Goal: Transaction & Acquisition: Purchase product/service

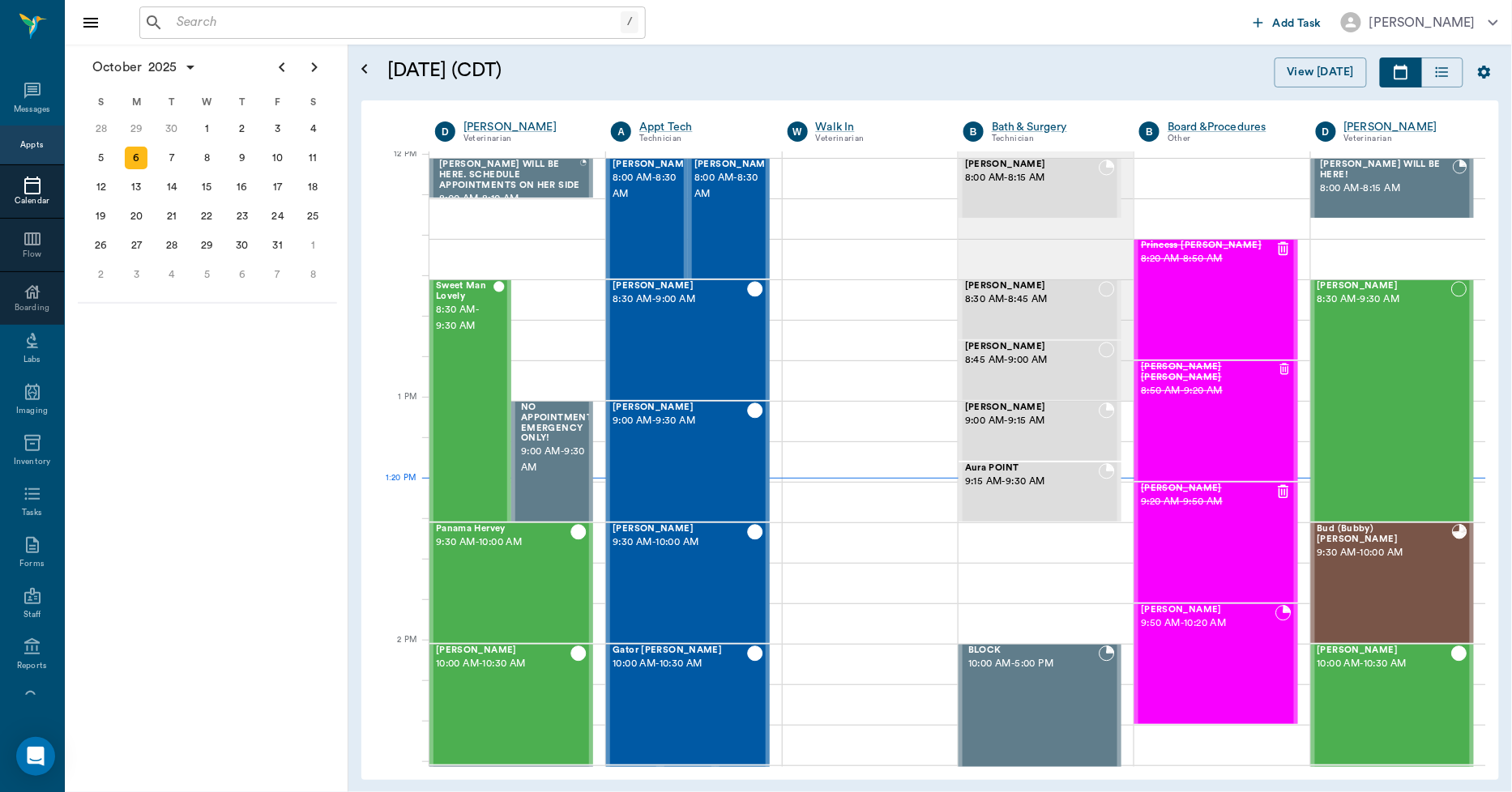
scroll to position [976, 0]
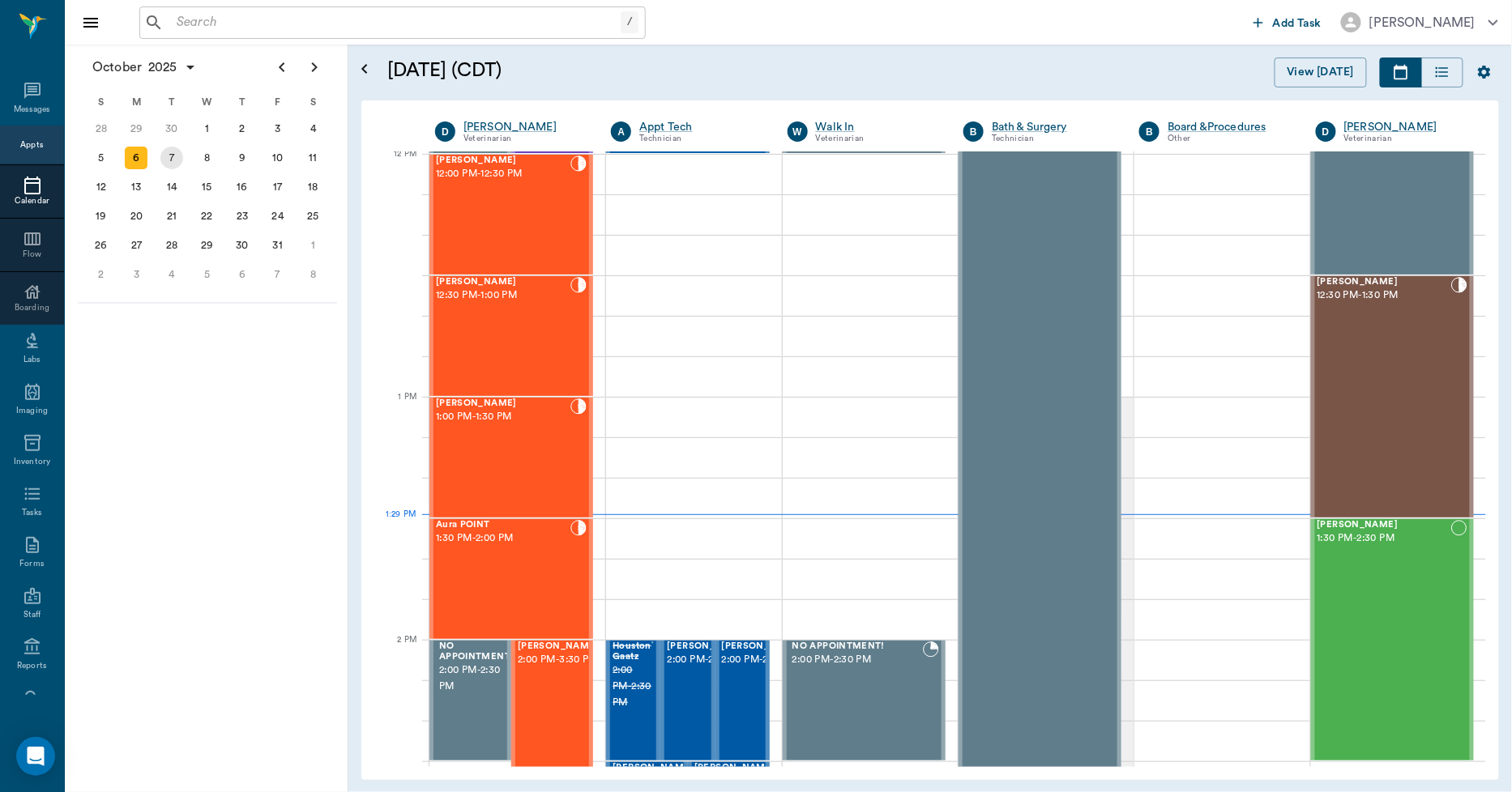
click at [175, 149] on div "7" at bounding box center [171, 158] width 23 height 23
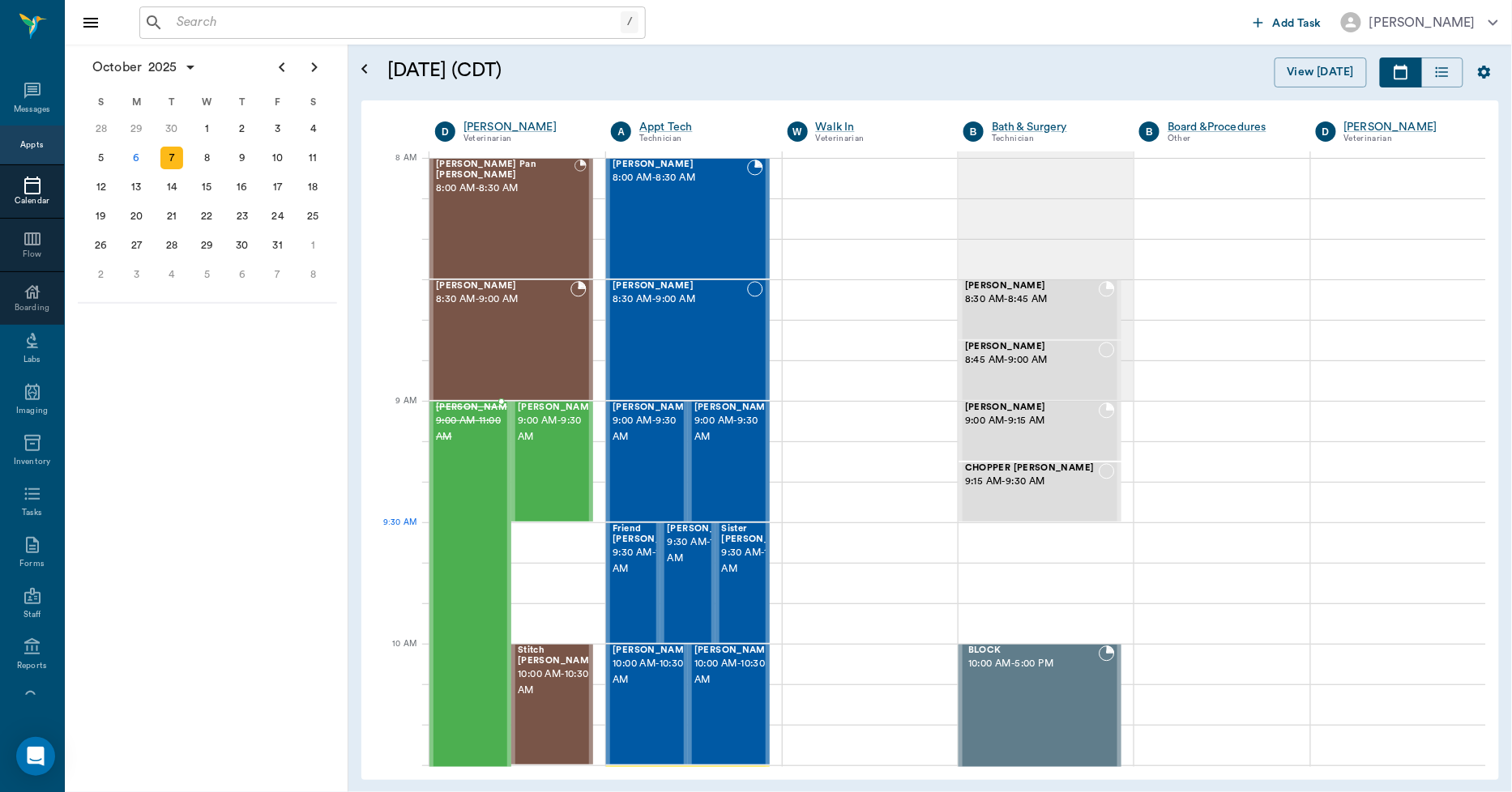
click at [482, 547] on div "[PERSON_NAME] 9:00 AM - 11:00 AM" at bounding box center [477, 644] width 81 height 483
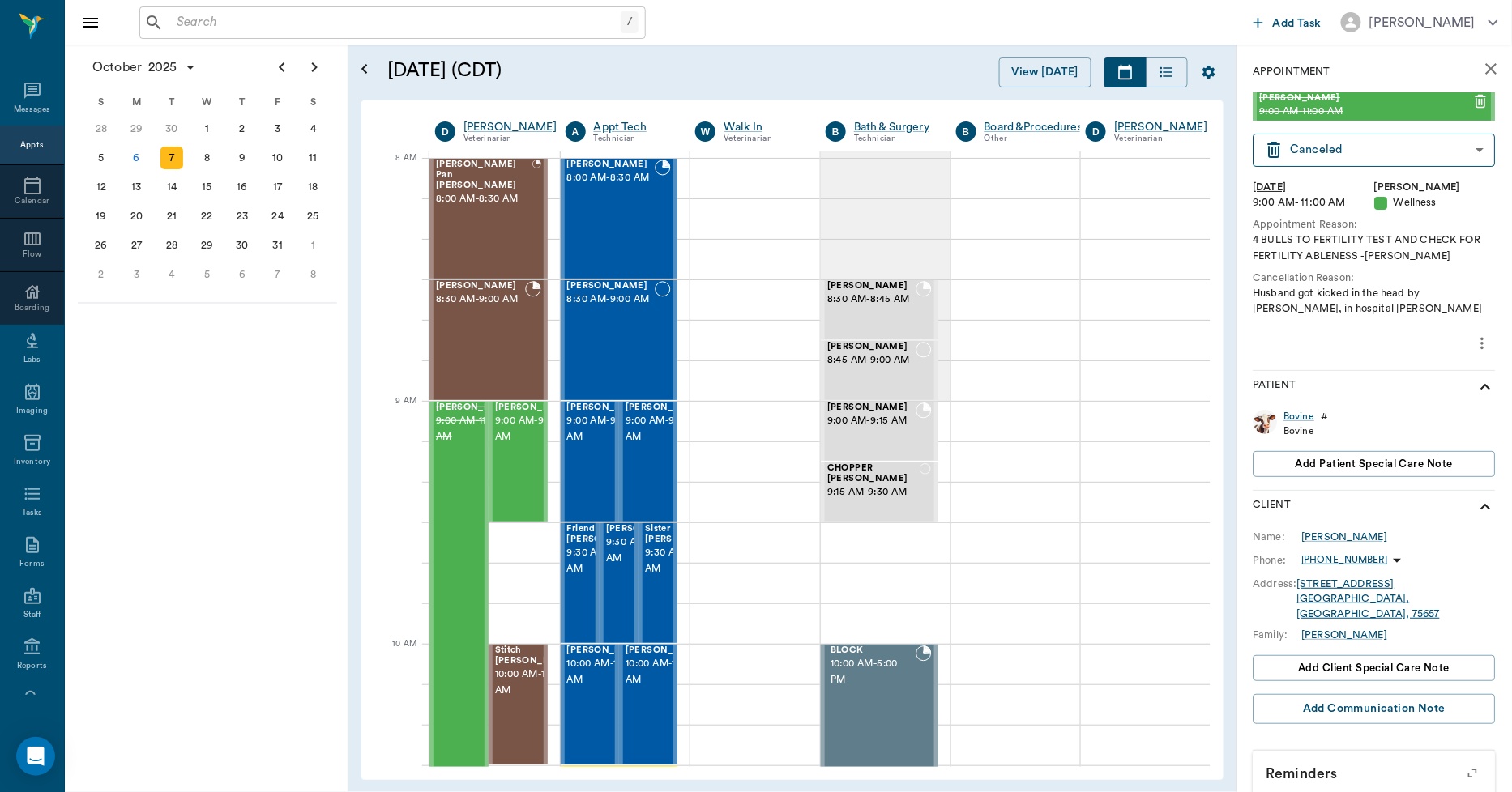
click at [1480, 349] on icon "more" at bounding box center [1482, 343] width 4 height 12
click at [1425, 371] on span "Edit appointment" at bounding box center [1401, 371] width 136 height 17
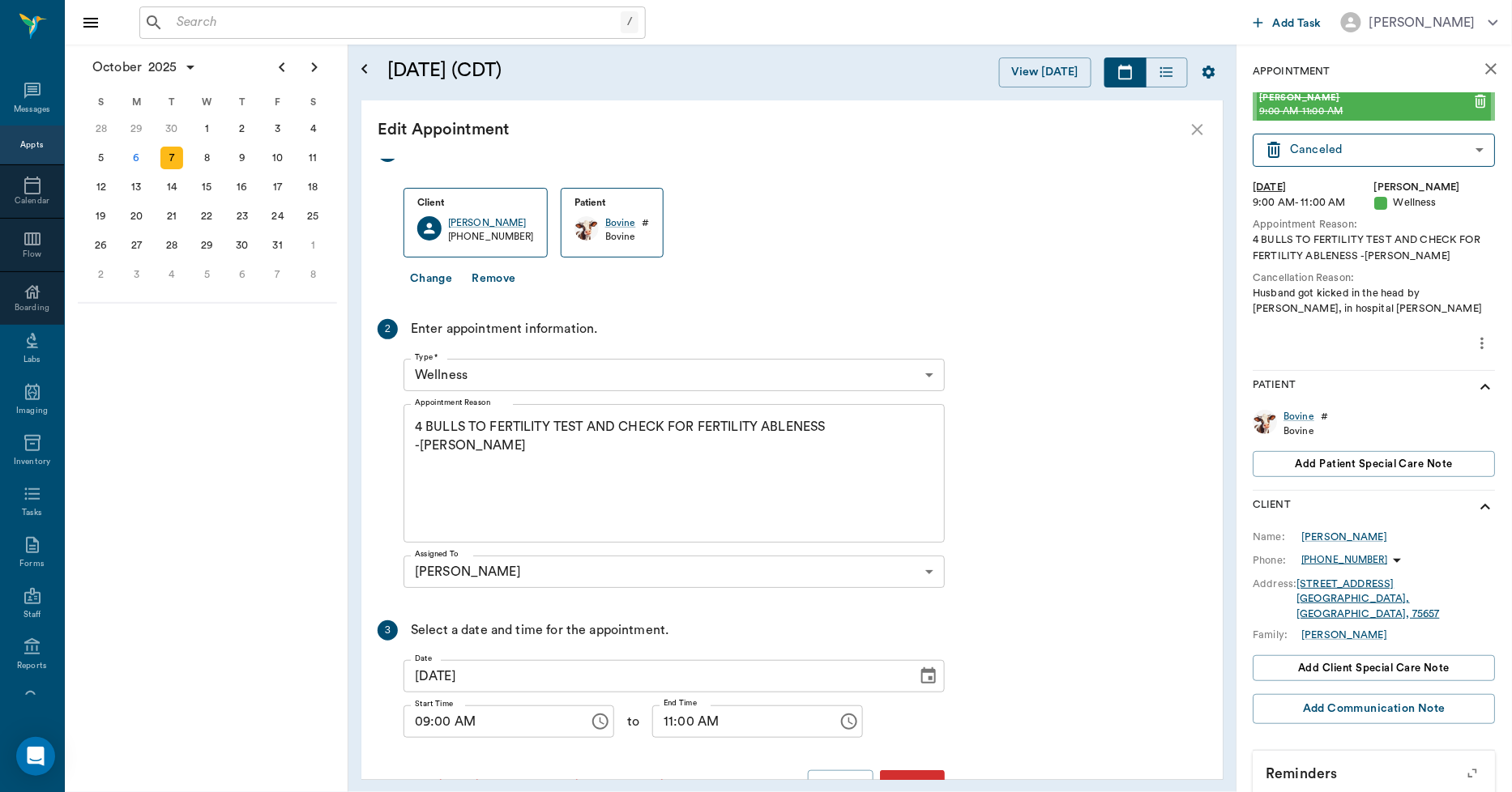
scroll to position [66, 0]
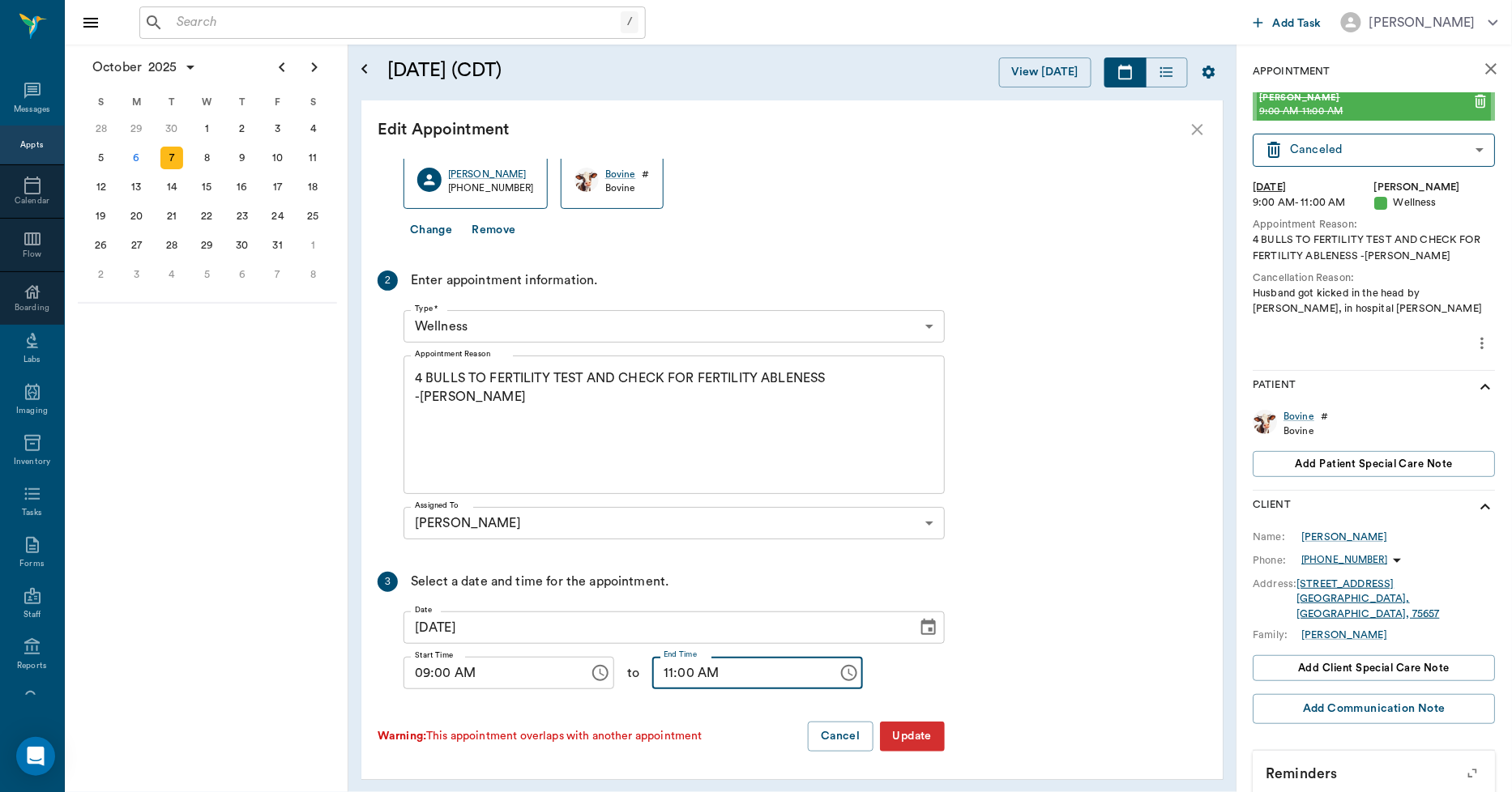
click at [652, 675] on input "11:00 AM" at bounding box center [739, 673] width 174 height 32
type input "09:30 AM"
click at [932, 740] on button "Update" at bounding box center [912, 736] width 65 height 30
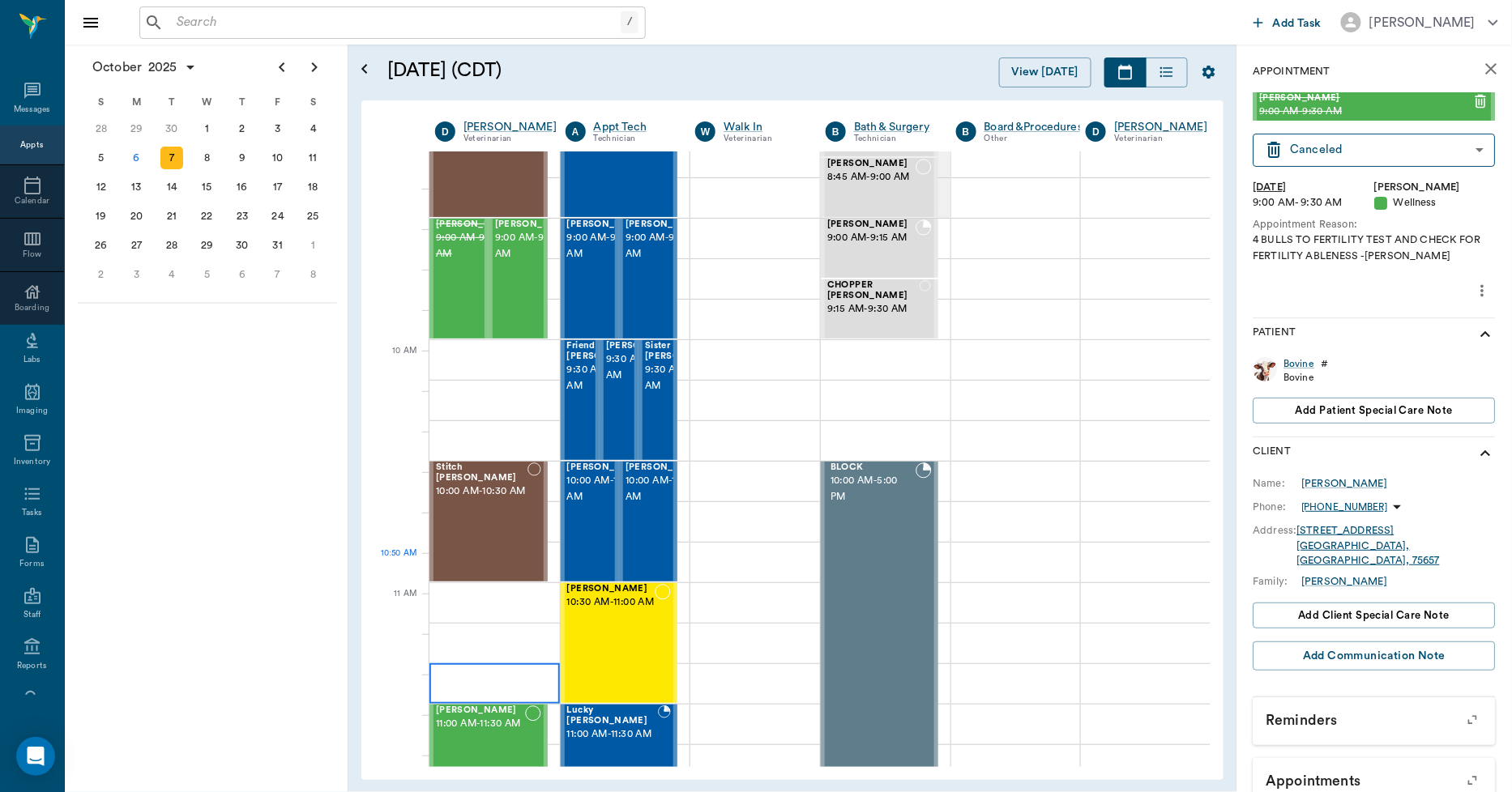
scroll to position [360, 0]
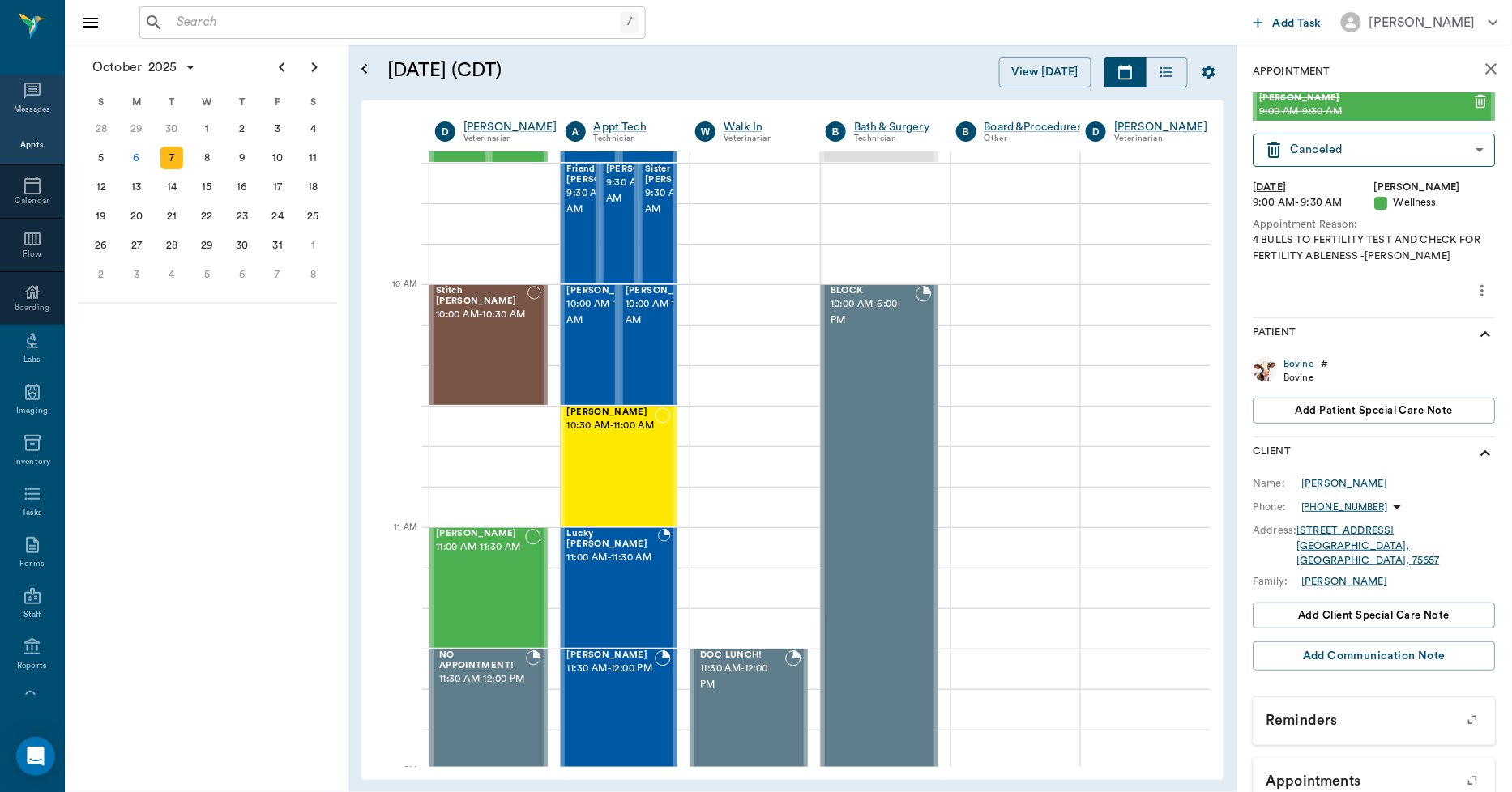
click at [10, 89] on div "Messages" at bounding box center [32, 100] width 64 height 51
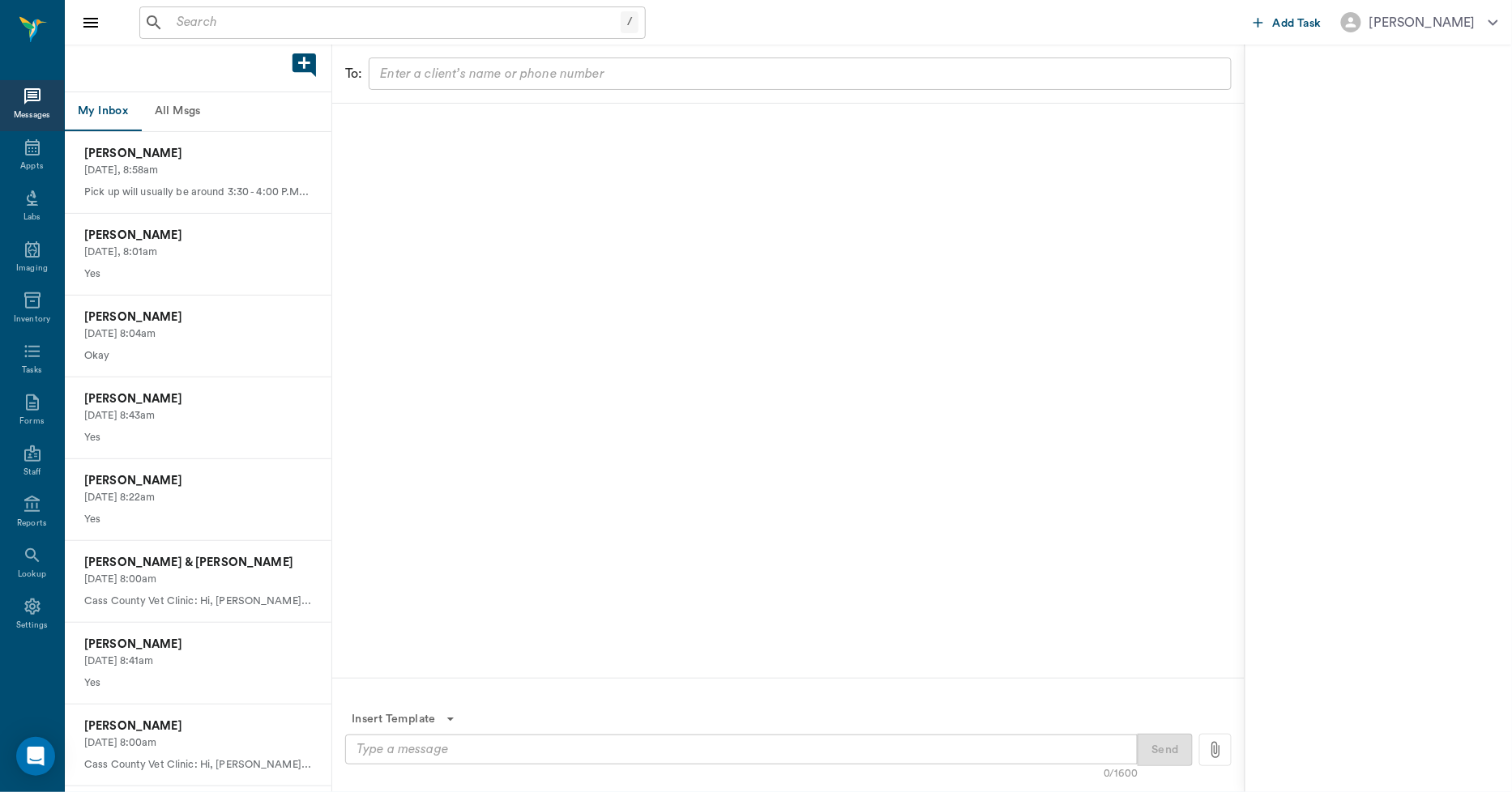
click at [192, 116] on button "All Msgs" at bounding box center [177, 111] width 73 height 39
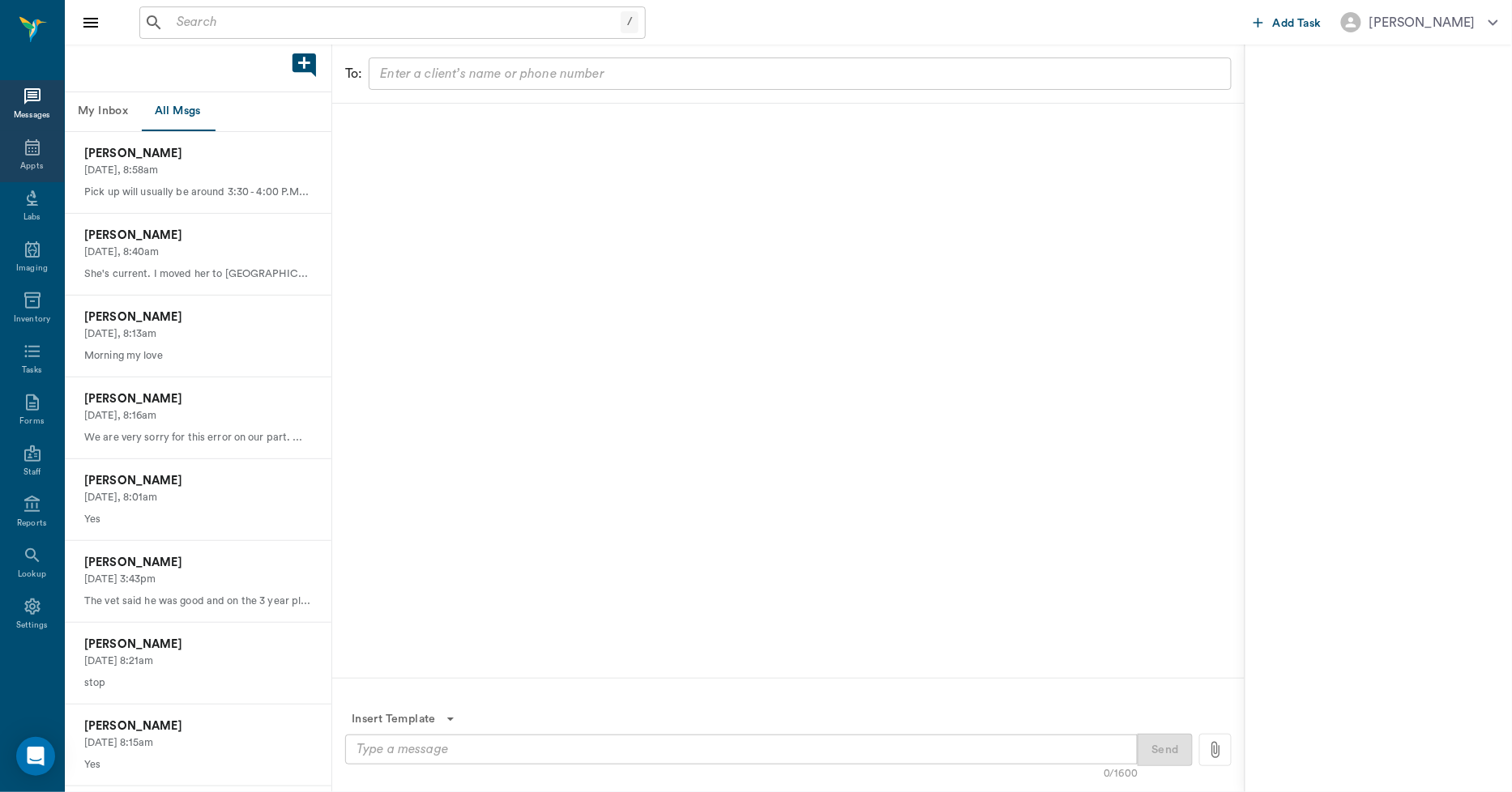
click at [42, 157] on div "Appts" at bounding box center [32, 157] width 64 height 51
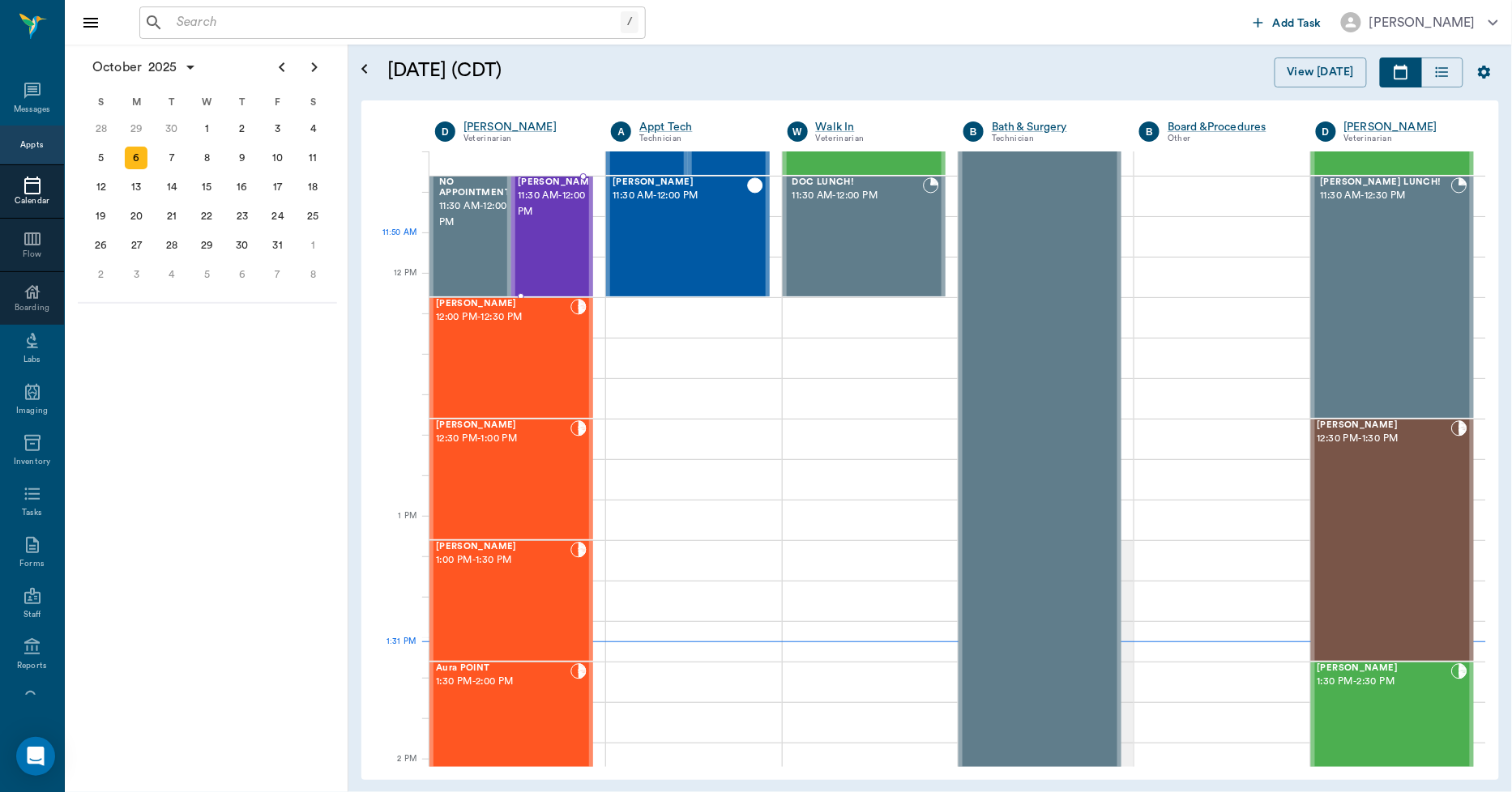
scroll to position [856, 0]
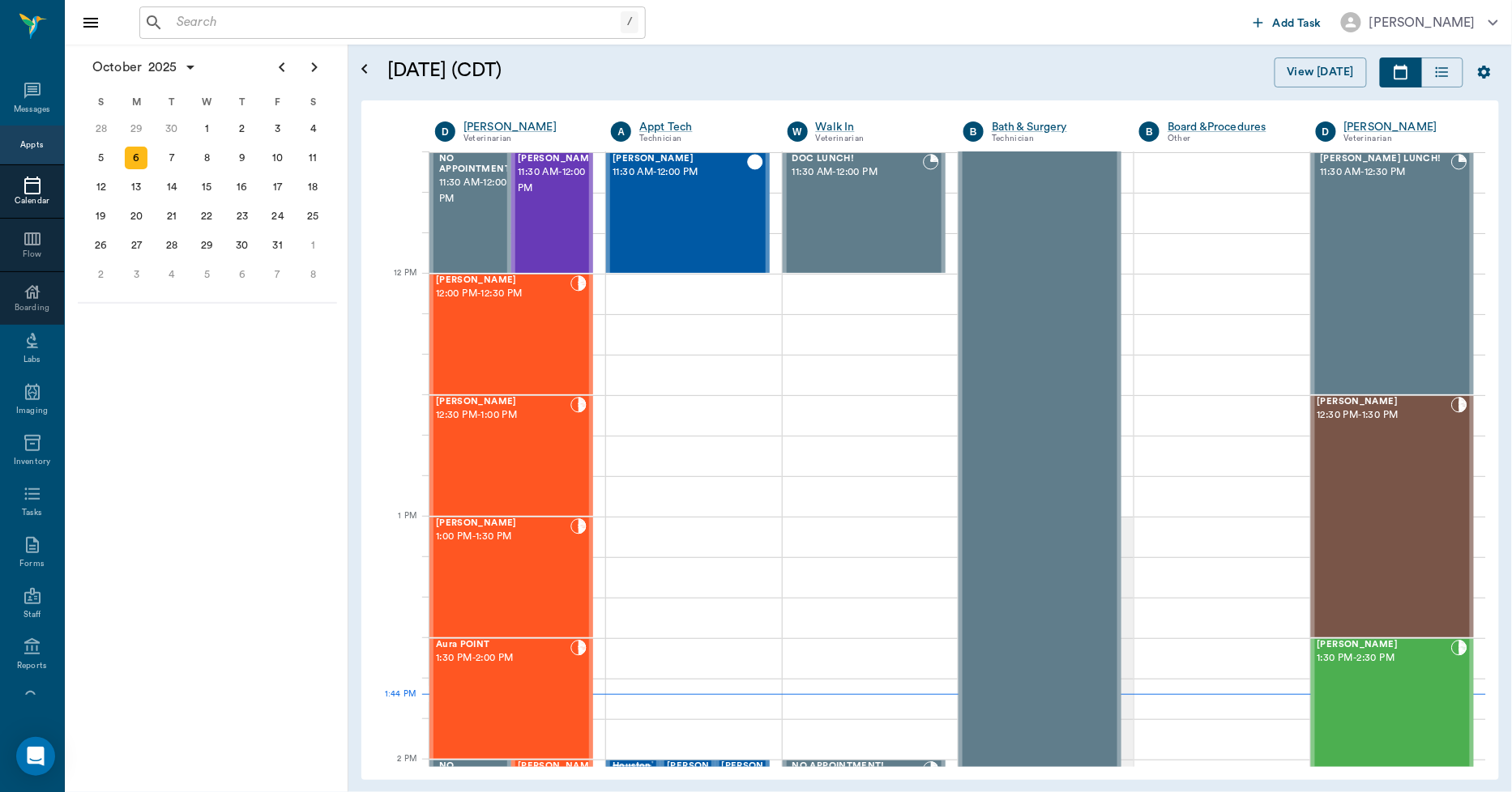
click at [215, 21] on input "text" at bounding box center [396, 23] width 451 height 23
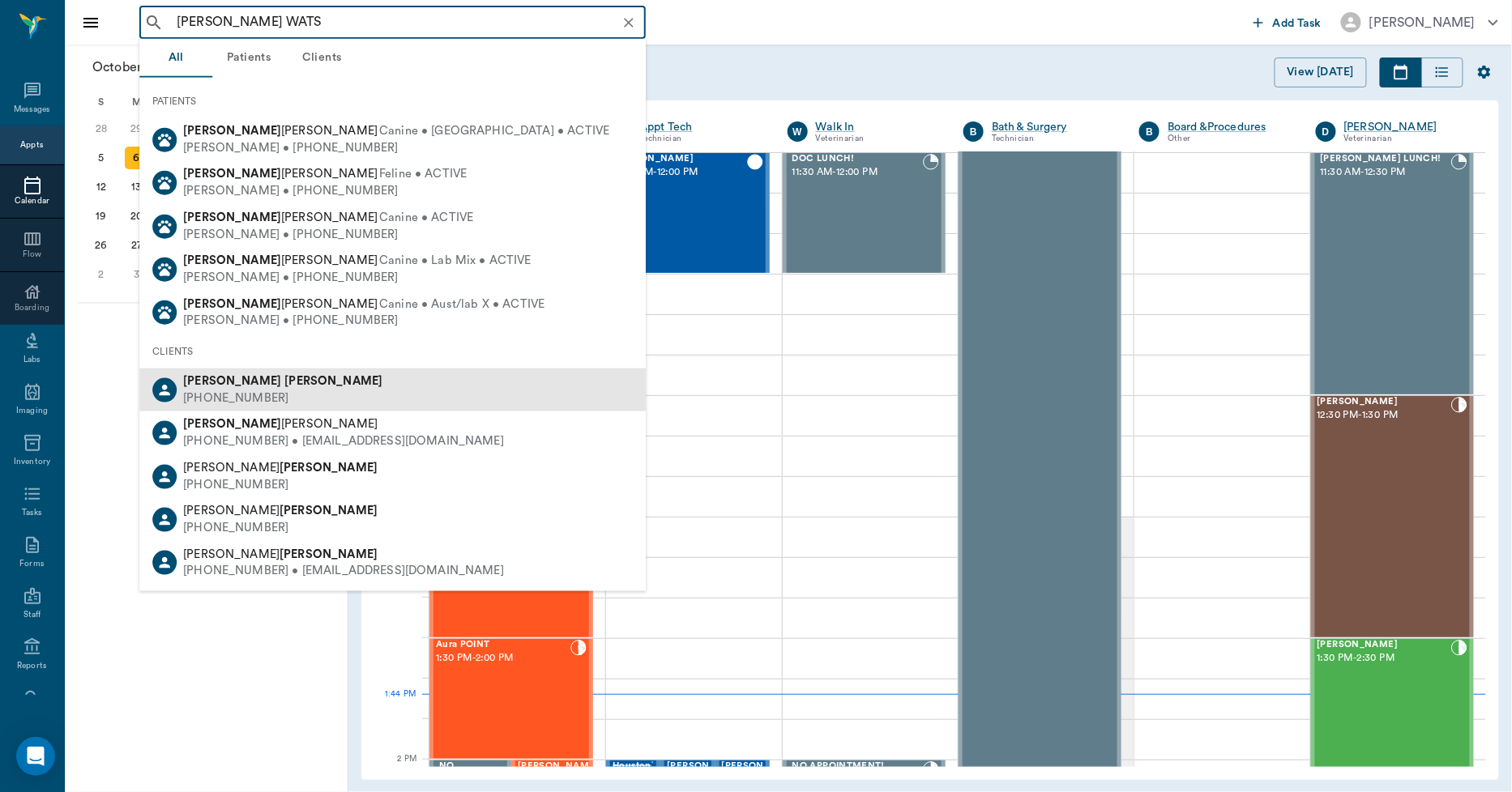
click at [285, 378] on b "[PERSON_NAME]" at bounding box center [333, 380] width 98 height 12
type input "[PERSON_NAME] WATS"
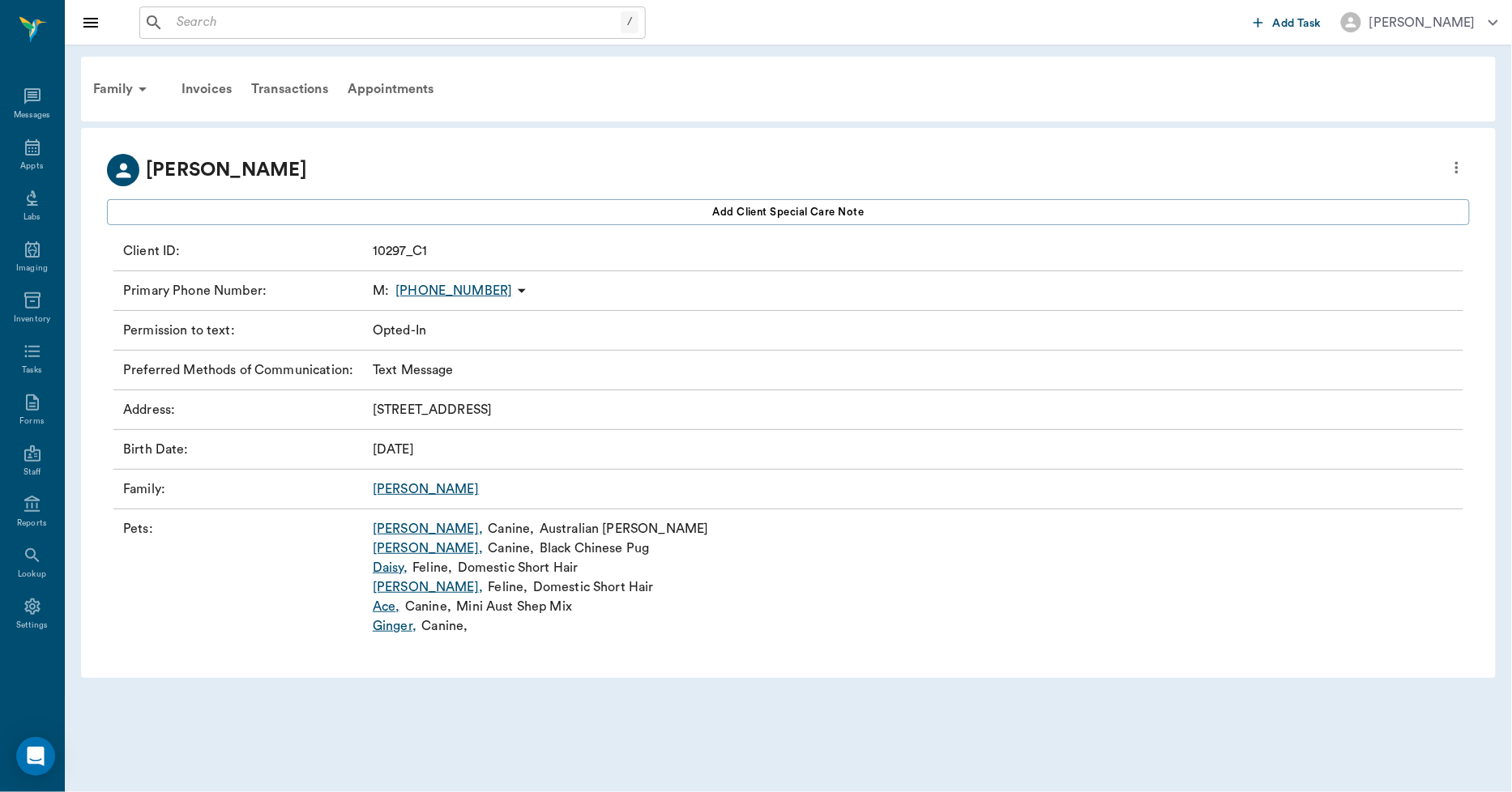
click at [411, 549] on link "[PERSON_NAME] ," at bounding box center [428, 549] width 110 height 20
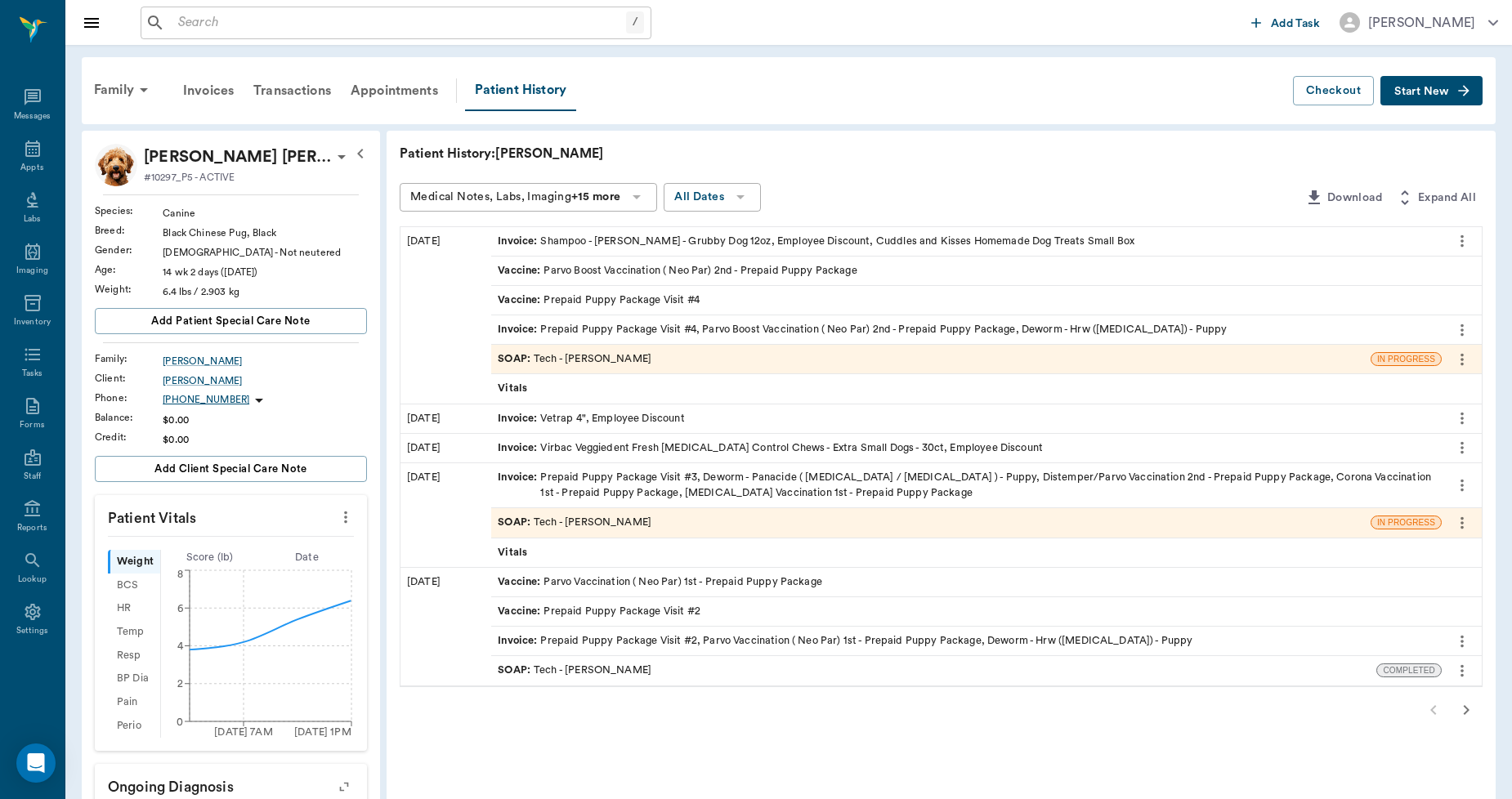
click at [1412, 92] on span "Start New" at bounding box center [1422, 92] width 55 height 0
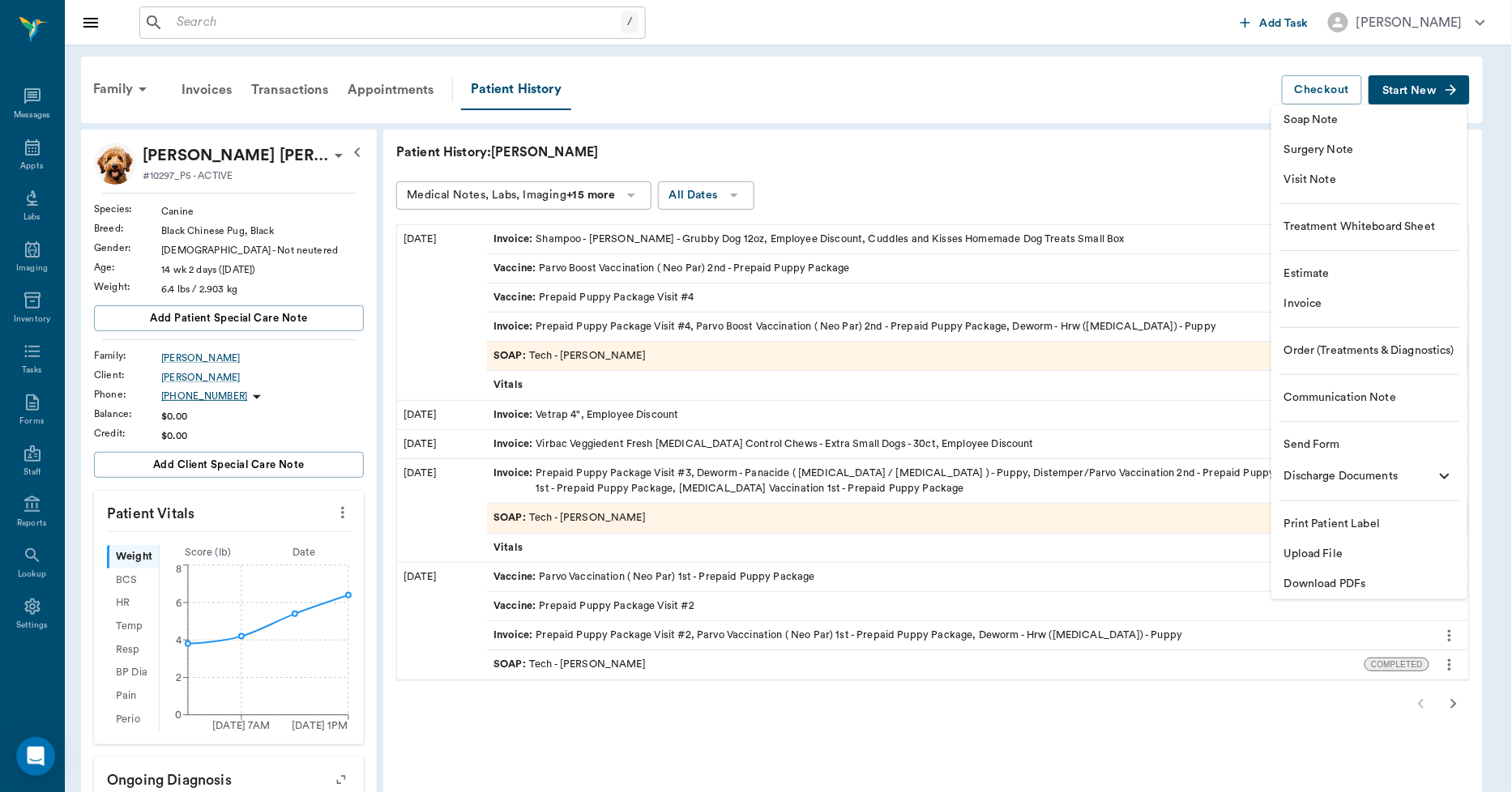
click at [1307, 310] on span "Invoice" at bounding box center [1369, 304] width 170 height 17
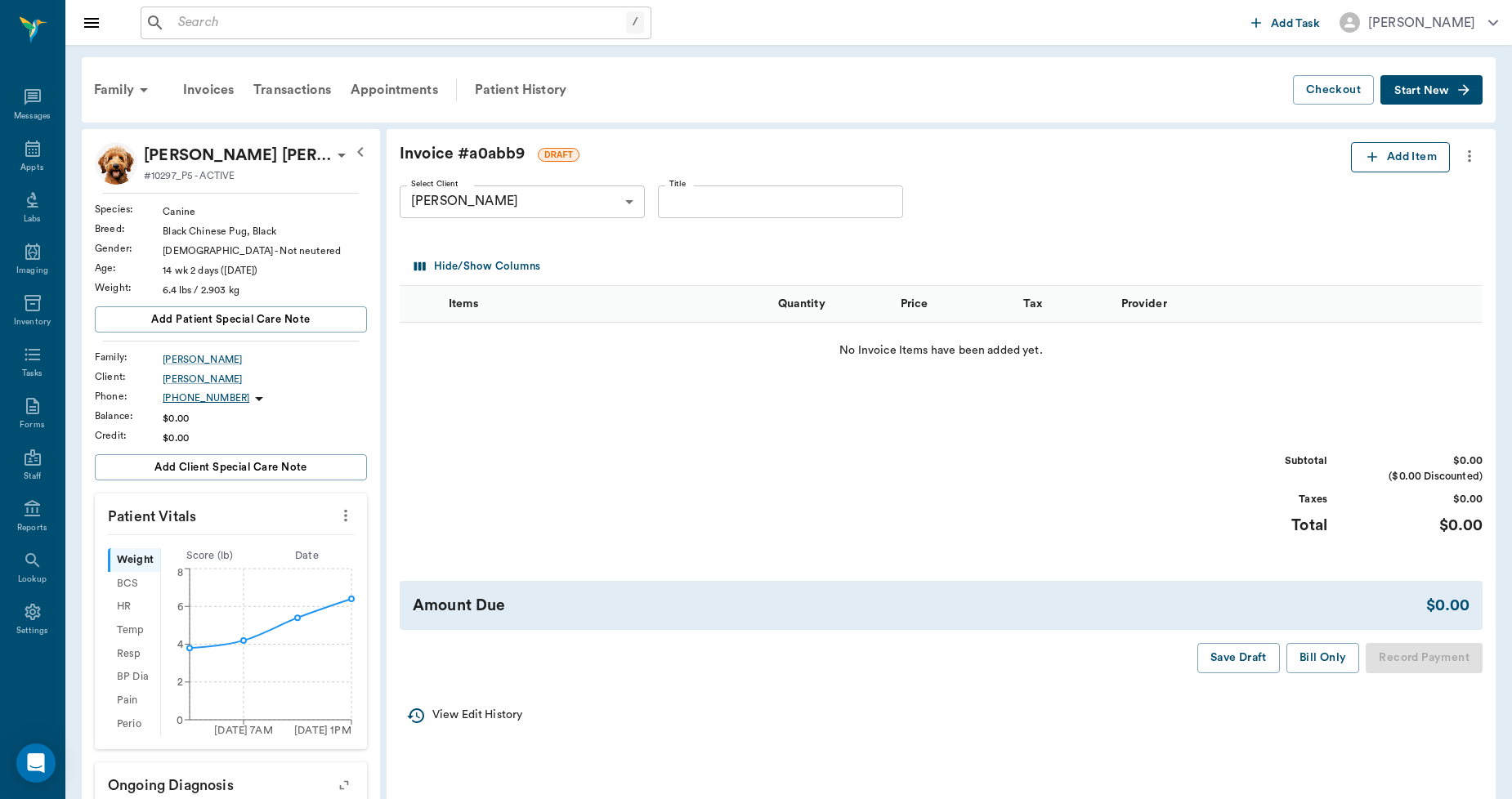
click at [1376, 161] on icon "button" at bounding box center [1372, 157] width 16 height 16
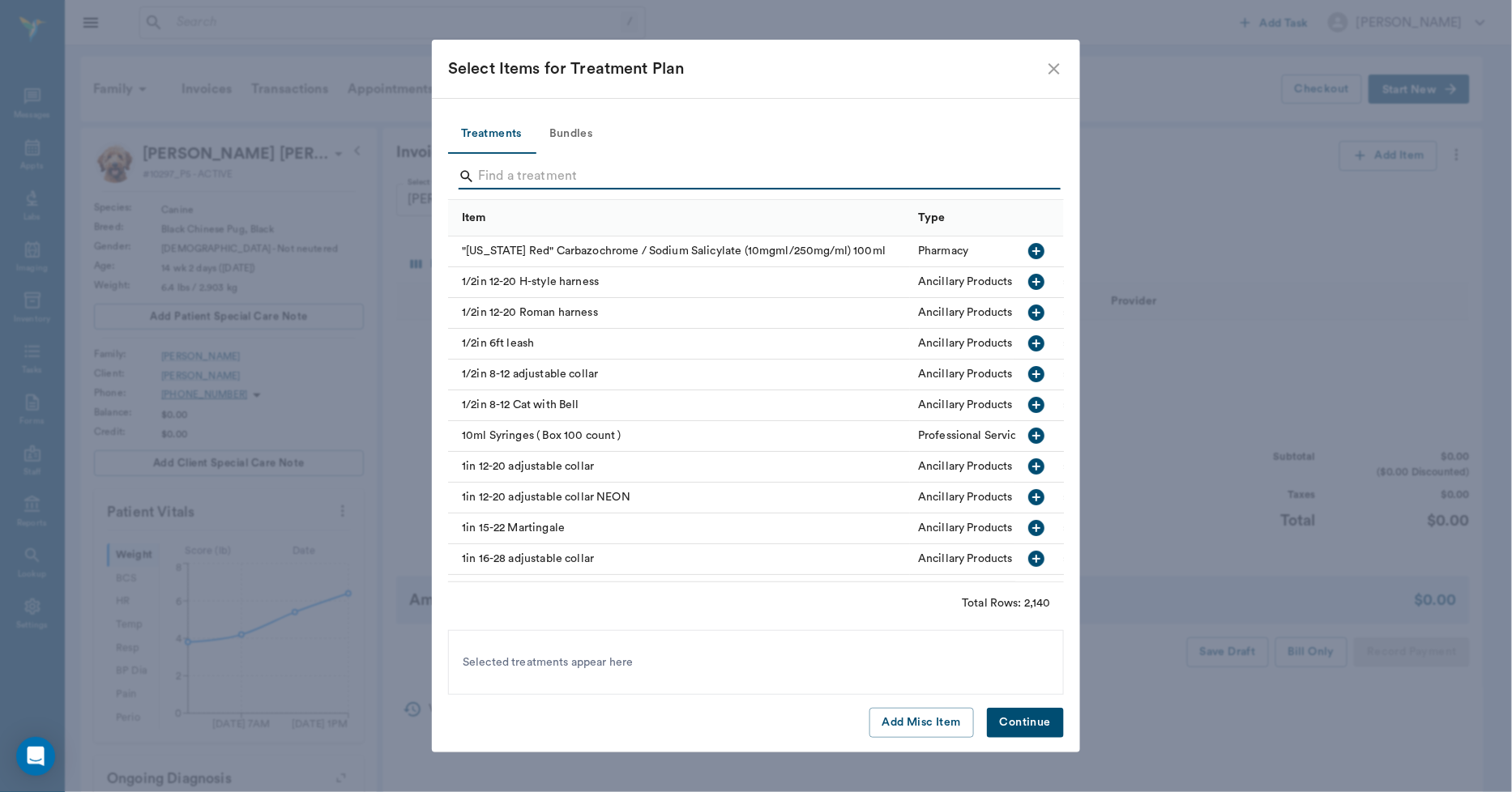
click at [558, 165] on input "Search" at bounding box center [756, 177] width 558 height 26
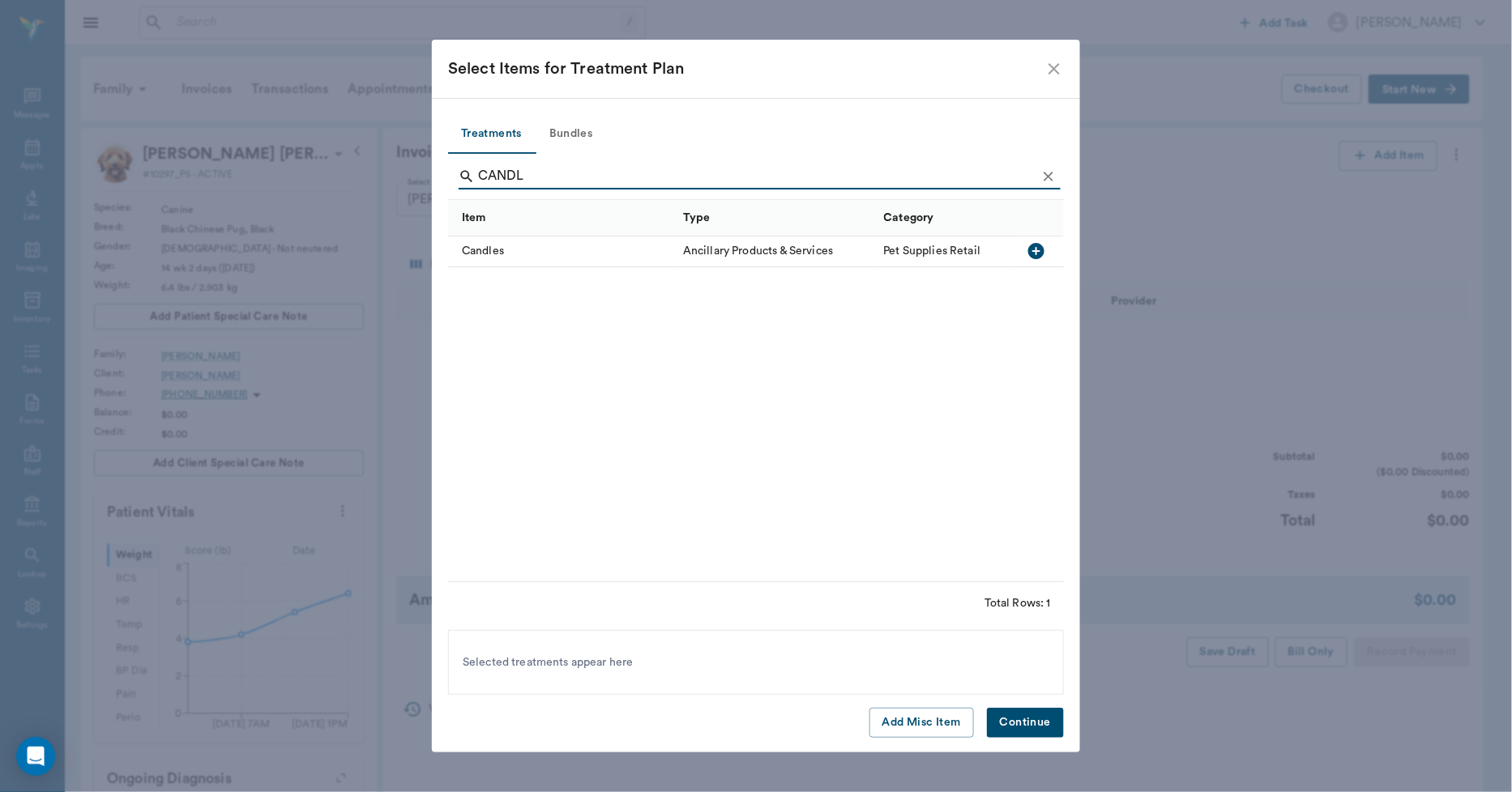
type input "CANDL"
click at [564, 241] on div "Candles" at bounding box center [561, 252] width 227 height 31
click at [564, 250] on div "Candles" at bounding box center [561, 252] width 227 height 31
click at [606, 653] on div "Candles" at bounding box center [583, 662] width 77 height 26
click at [606, 667] on icon at bounding box center [607, 662] width 14 height 14
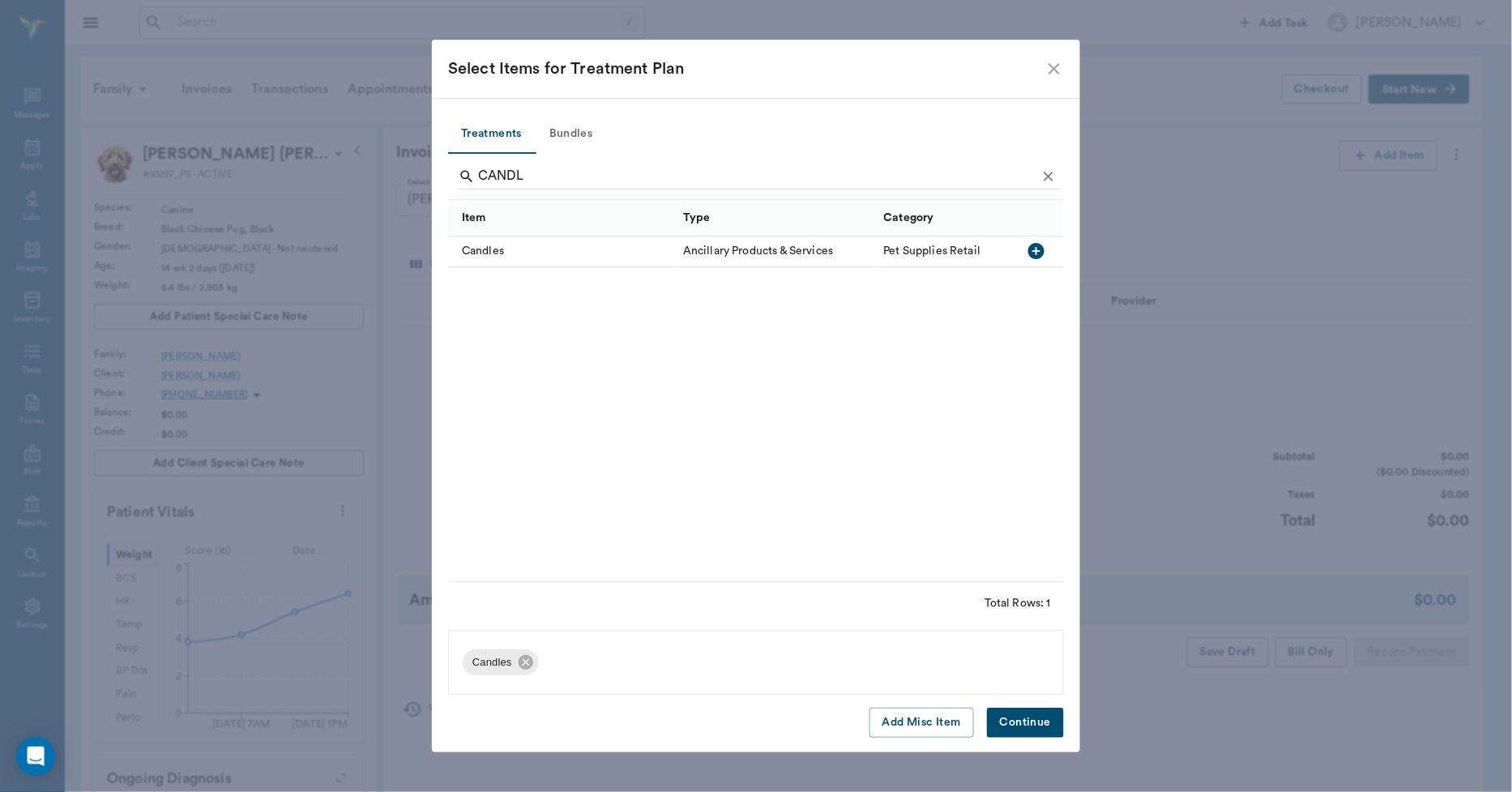
click at [995, 726] on button "Continue" at bounding box center [1025, 723] width 77 height 30
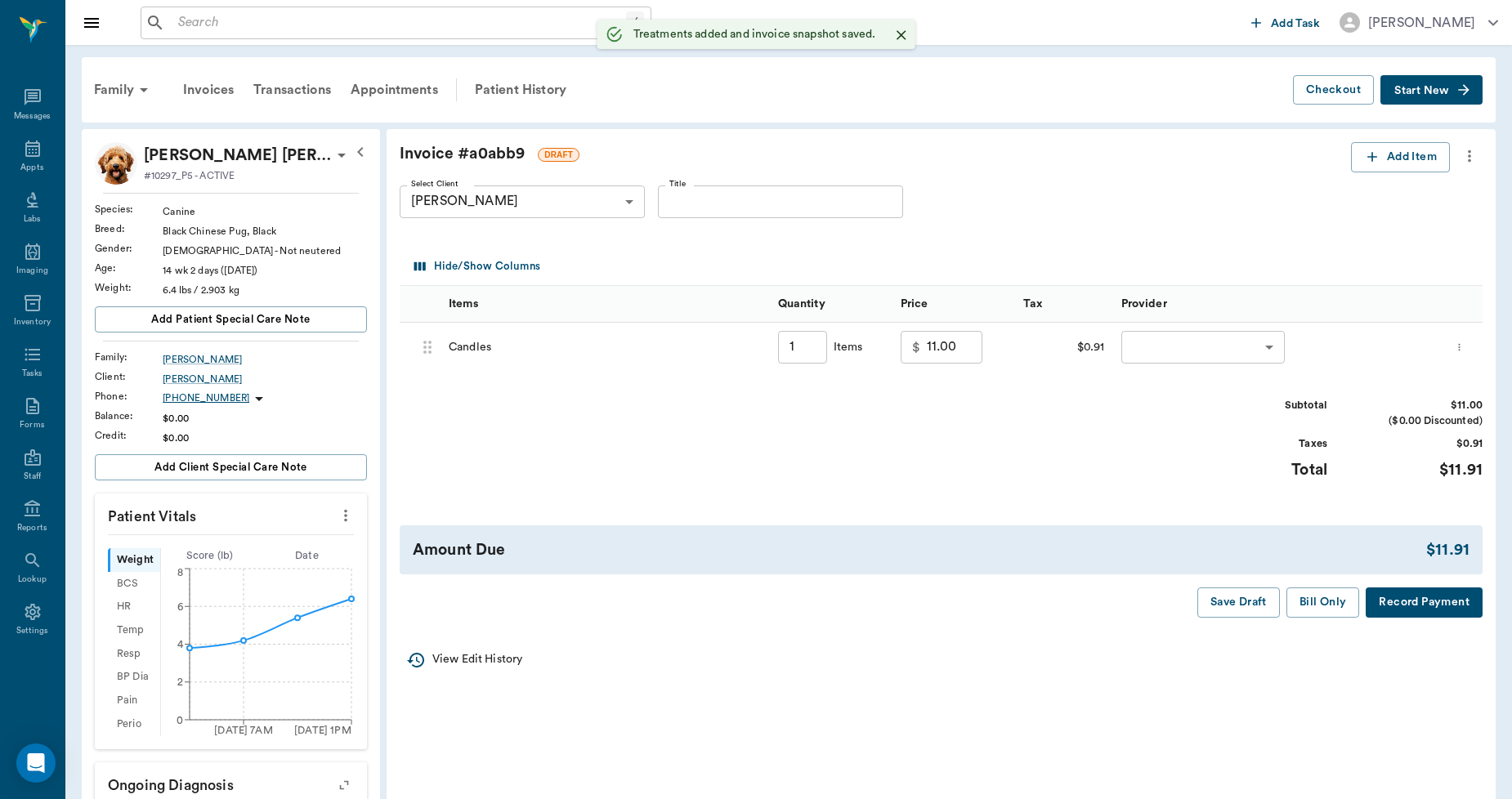
type input "1.00"
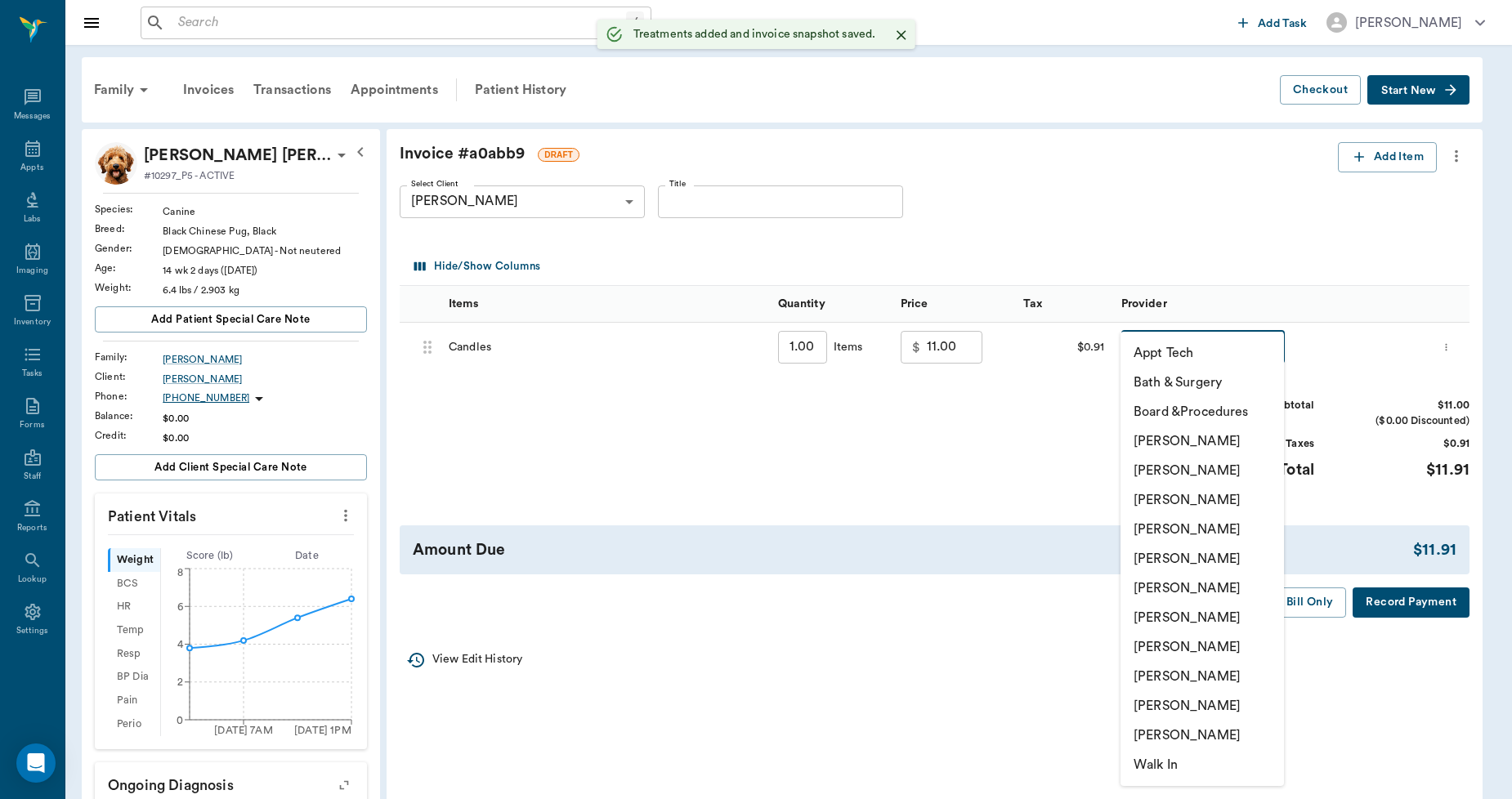
click at [1157, 352] on body "/ ​ Add Task [PERSON_NAME] Nectar Messages Appts Labs Imaging Inventory Tasks F…" at bounding box center [756, 614] width 1512 height 1229
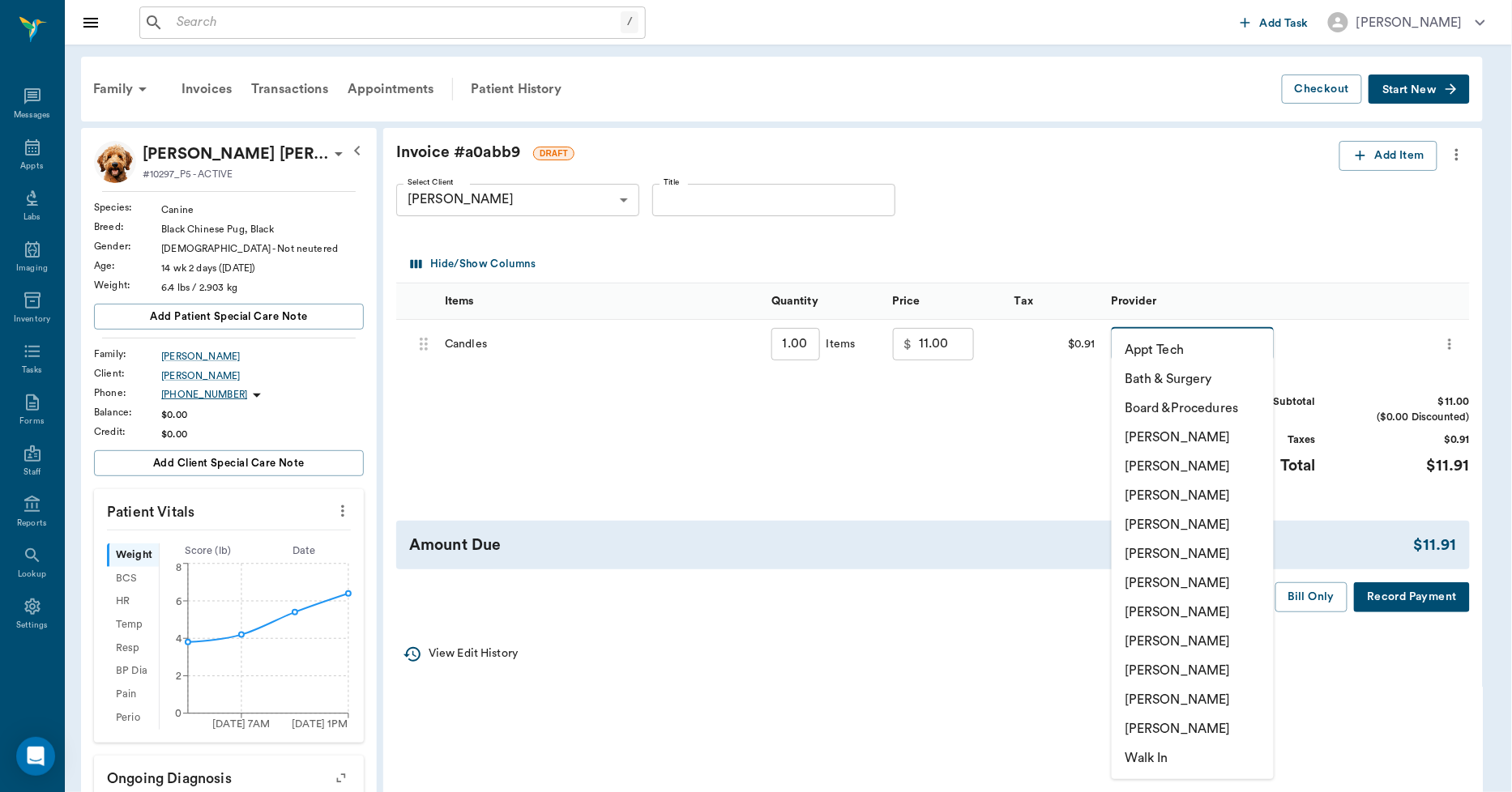
click at [1178, 699] on li "[PERSON_NAME]" at bounding box center [1192, 700] width 162 height 29
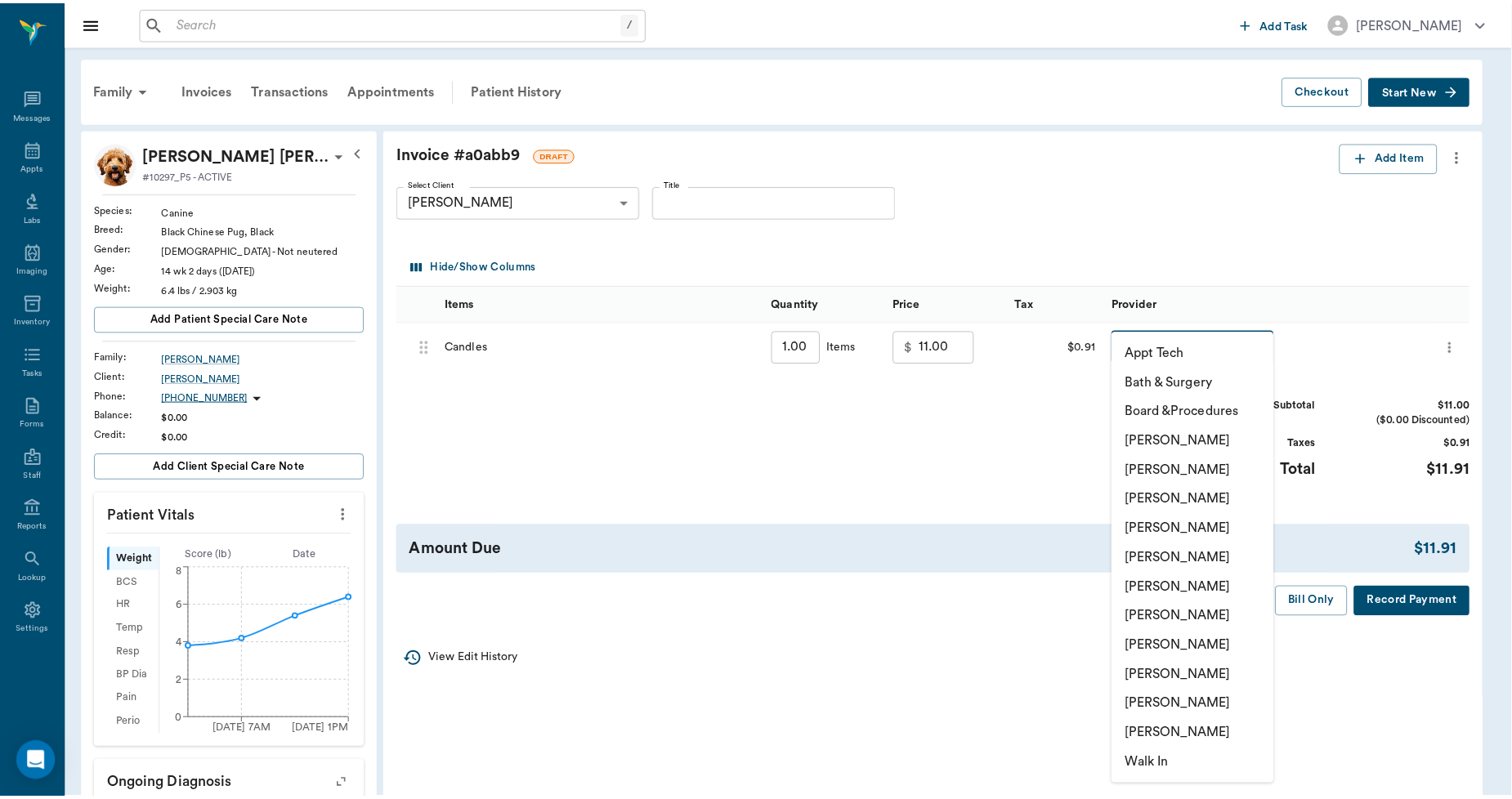
type input "none-63ec2ece52e12b0ba117cc90"
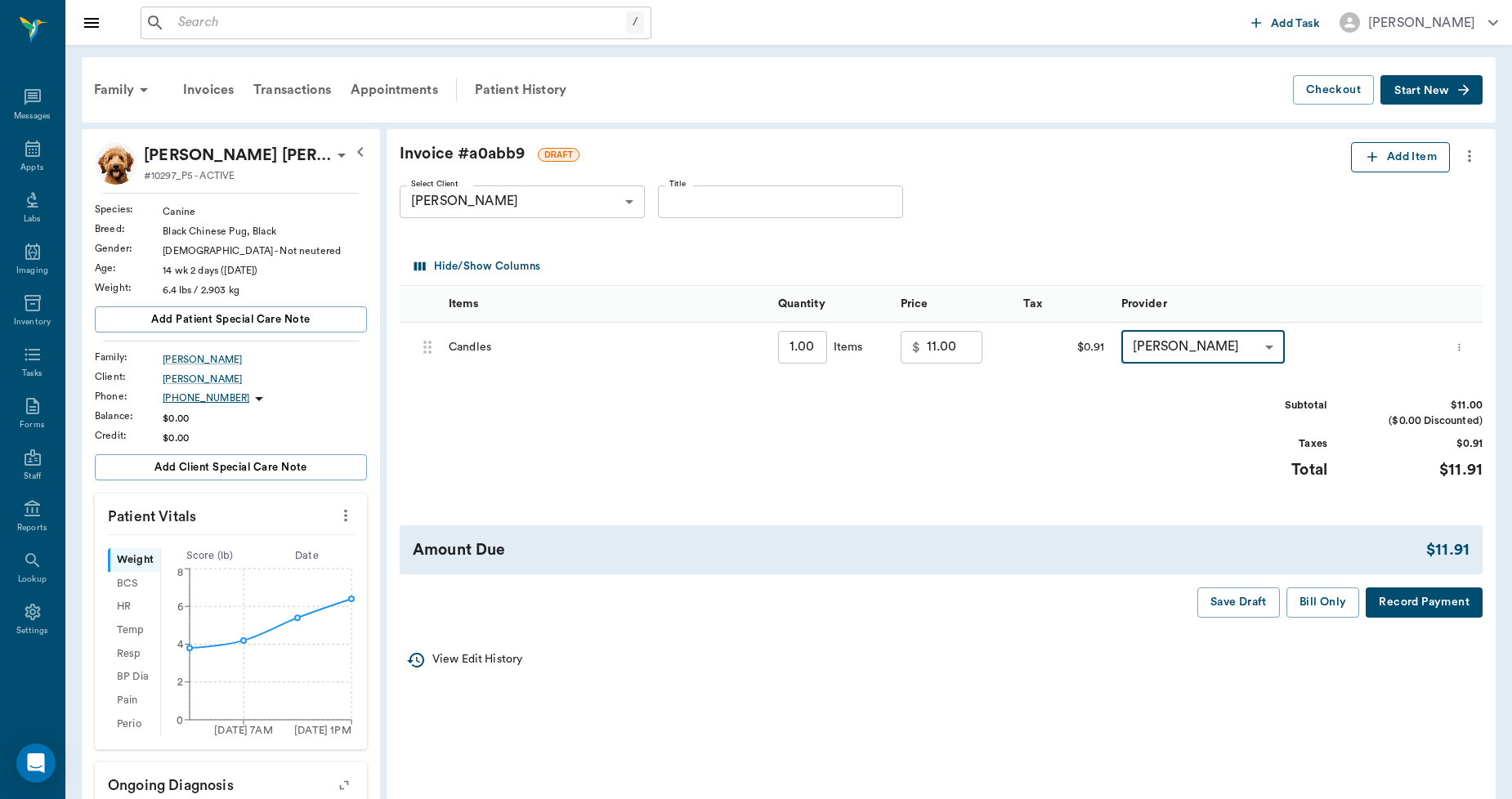
click at [1414, 159] on button "Add Item" at bounding box center [1400, 156] width 99 height 30
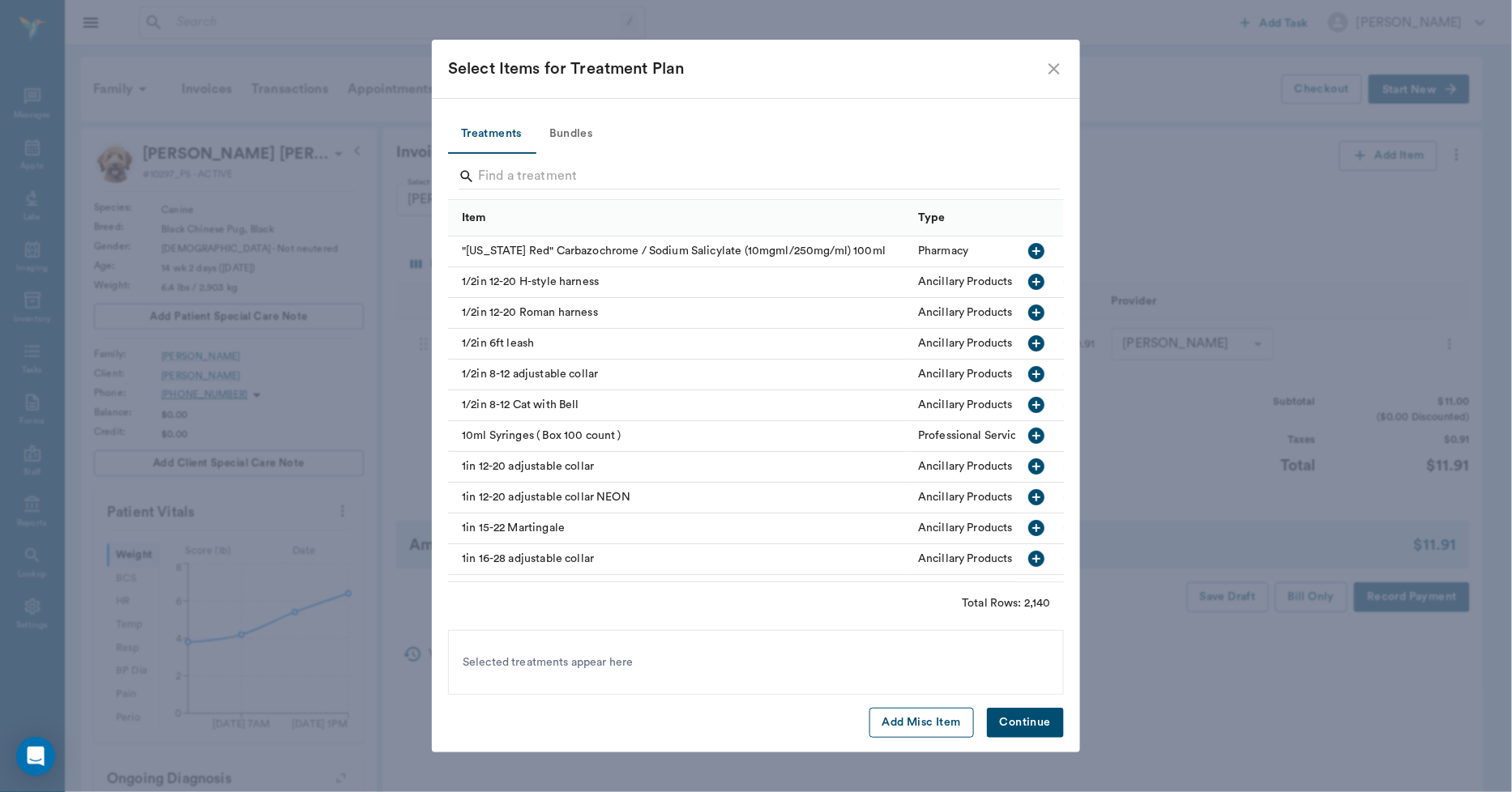
click at [903, 713] on button "Add Misc Item" at bounding box center [922, 723] width 105 height 30
click at [1026, 726] on button "Continue" at bounding box center [1025, 723] width 77 height 30
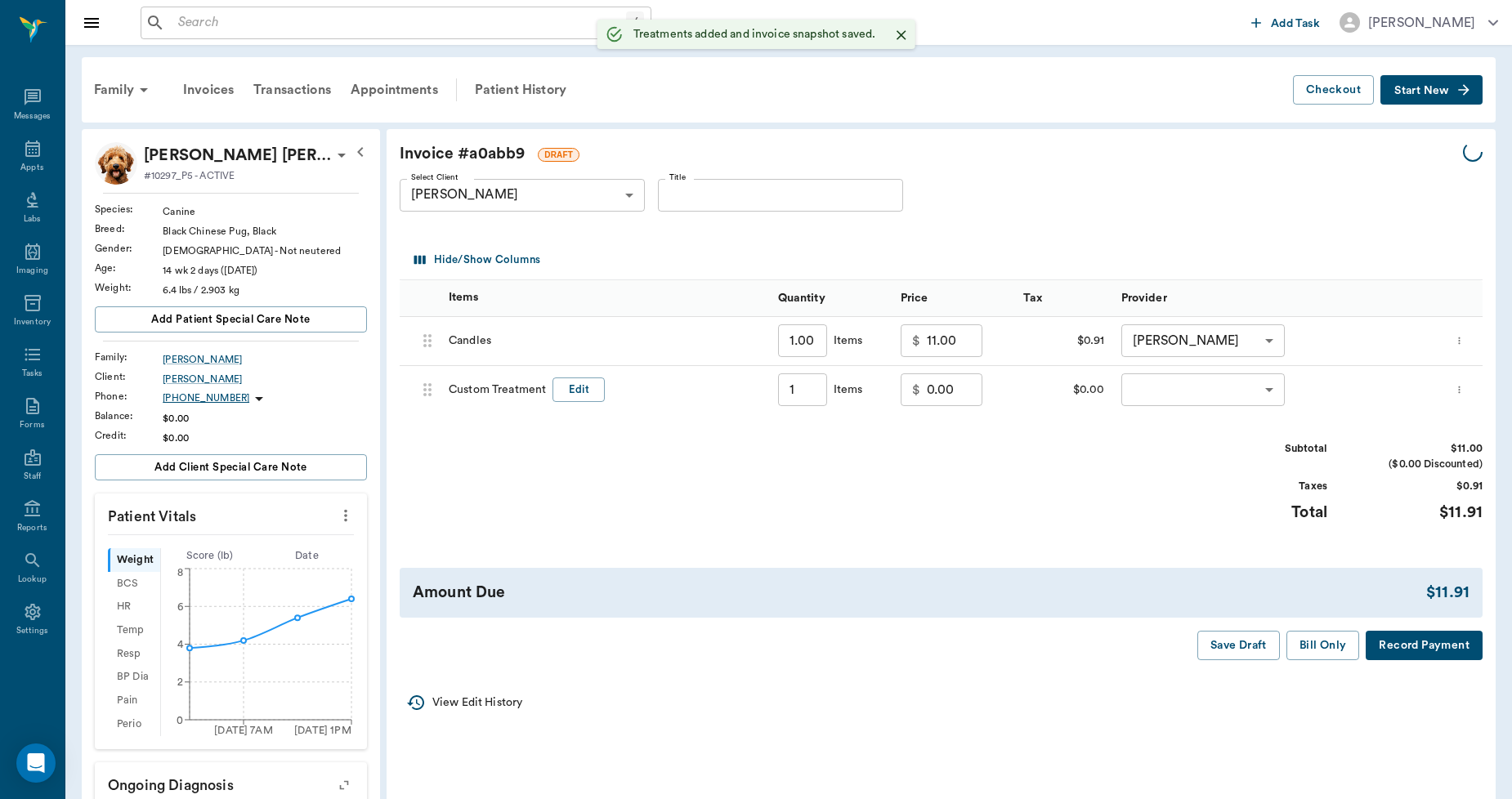
type input "1.00"
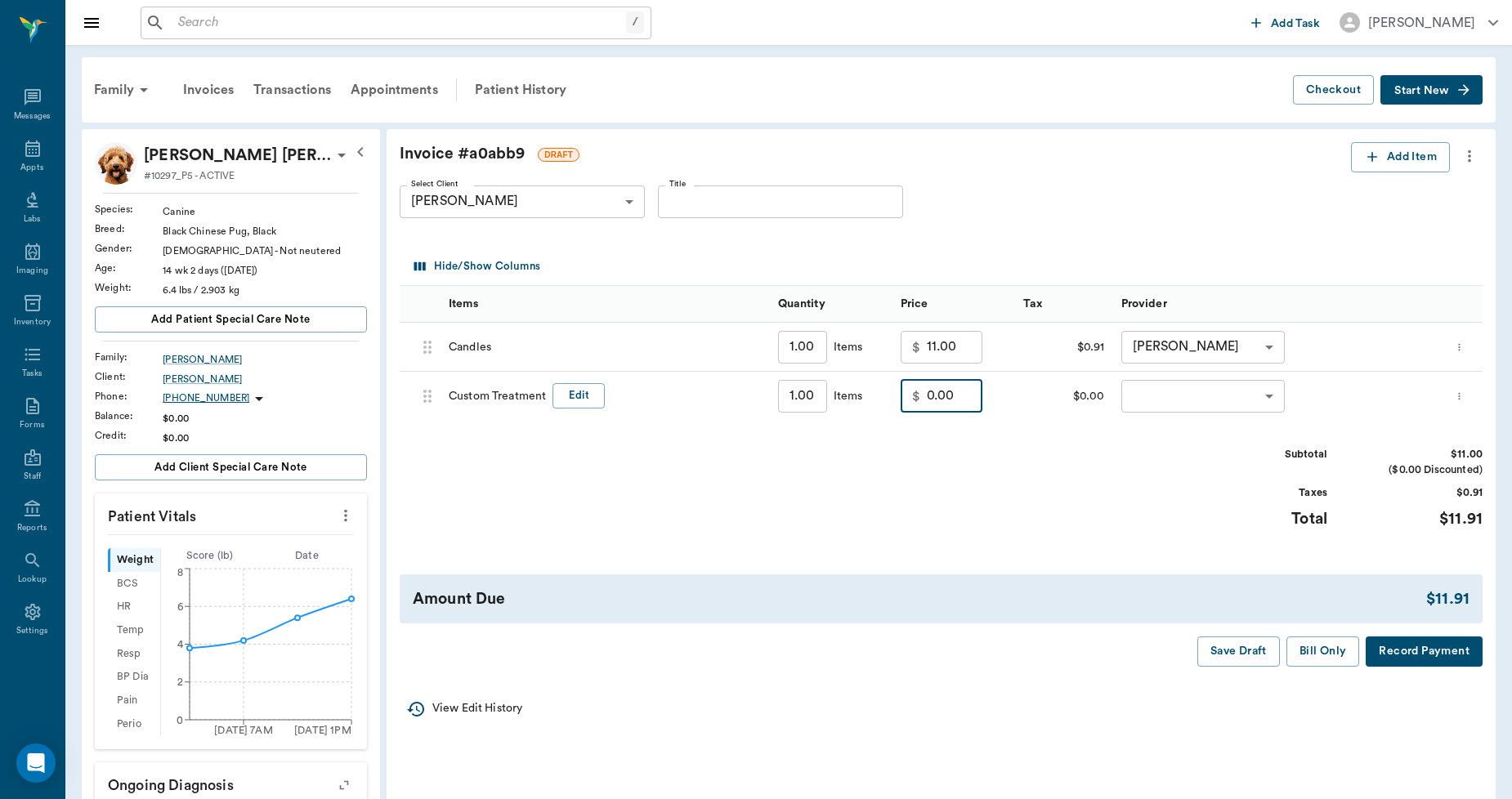
click at [965, 395] on input "0.00" at bounding box center [954, 396] width 55 height 33
type input "-3.57"
click at [595, 401] on button "Edit" at bounding box center [579, 396] width 53 height 25
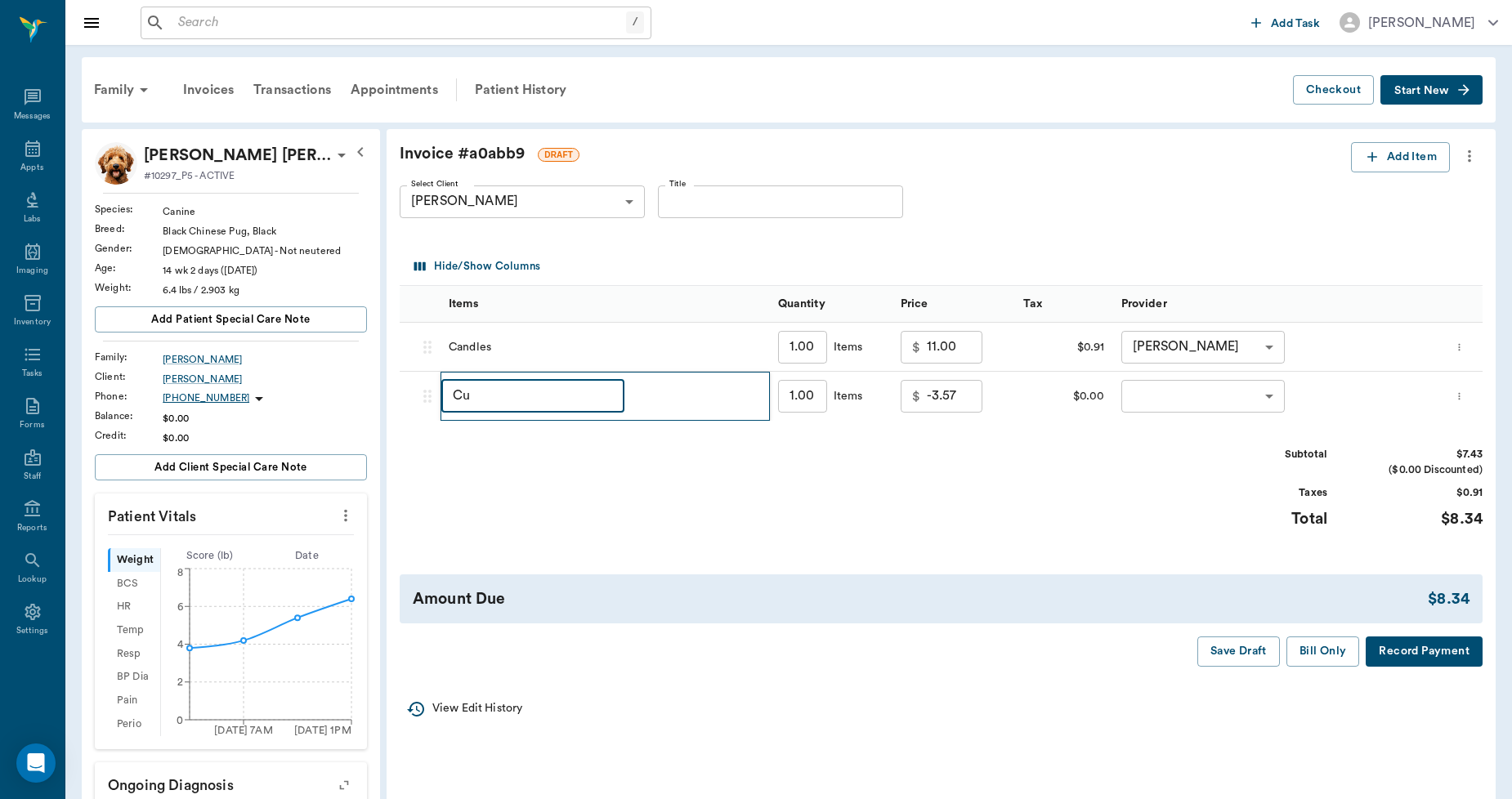
type input "C"
type input "Employee Discount"
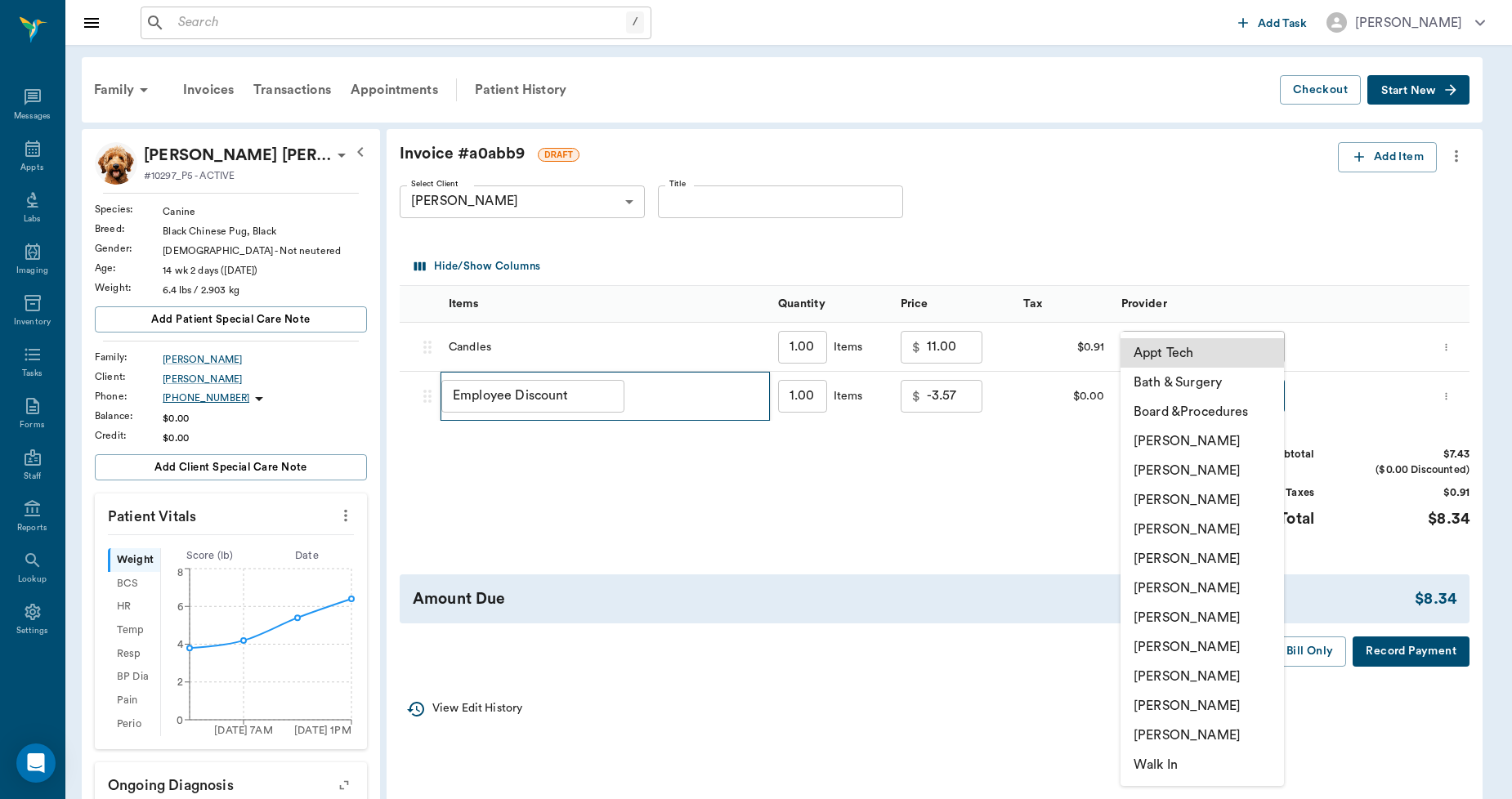
click at [1162, 397] on body "/ ​ Add Task [PERSON_NAME] Nectar Messages Appts Labs Imaging Inventory Tasks F…" at bounding box center [756, 614] width 1512 height 1229
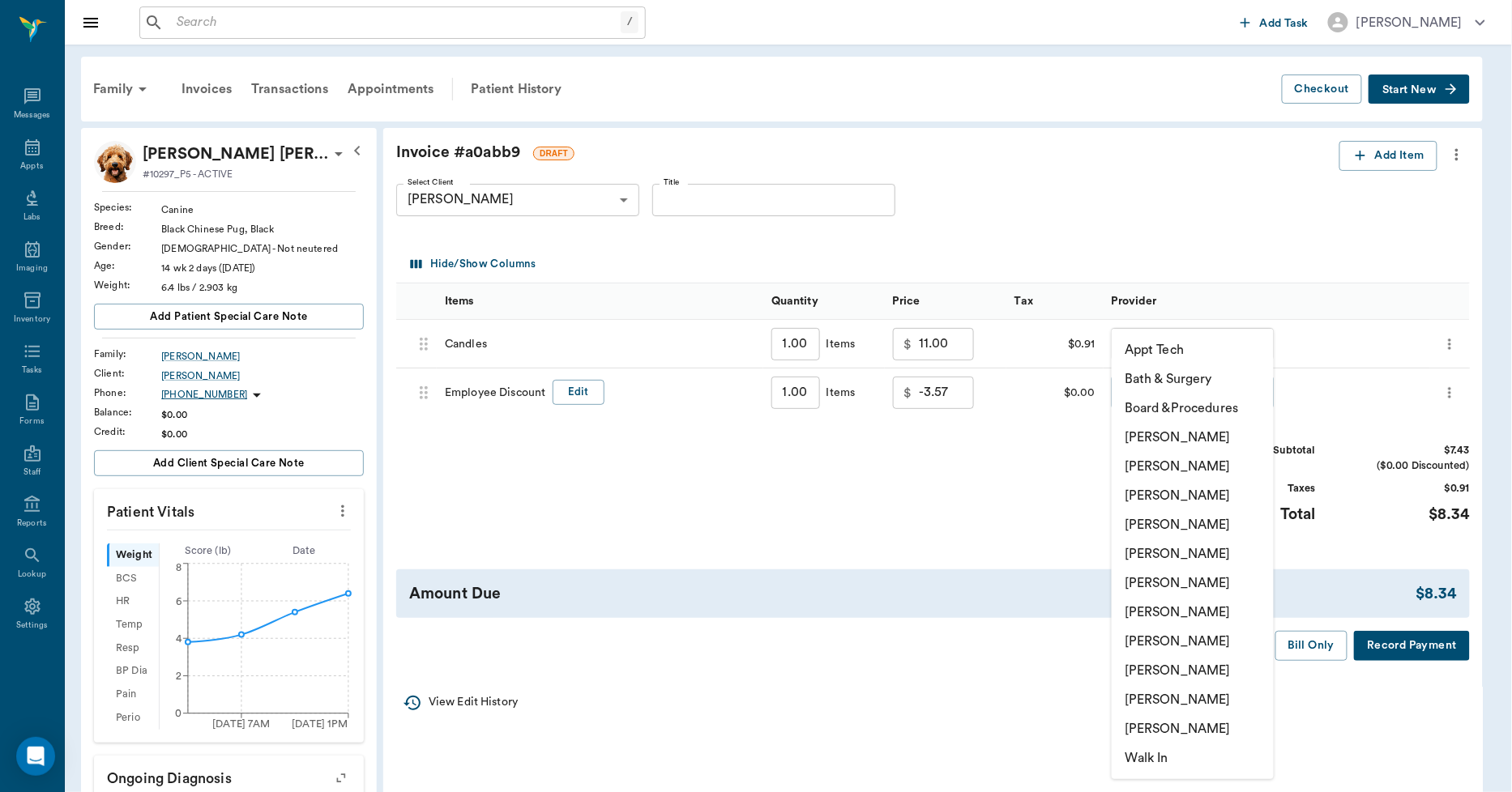
click at [1179, 696] on li "[PERSON_NAME]" at bounding box center [1192, 700] width 162 height 29
type input "none-63ec2ece52e12b0ba117cc90"
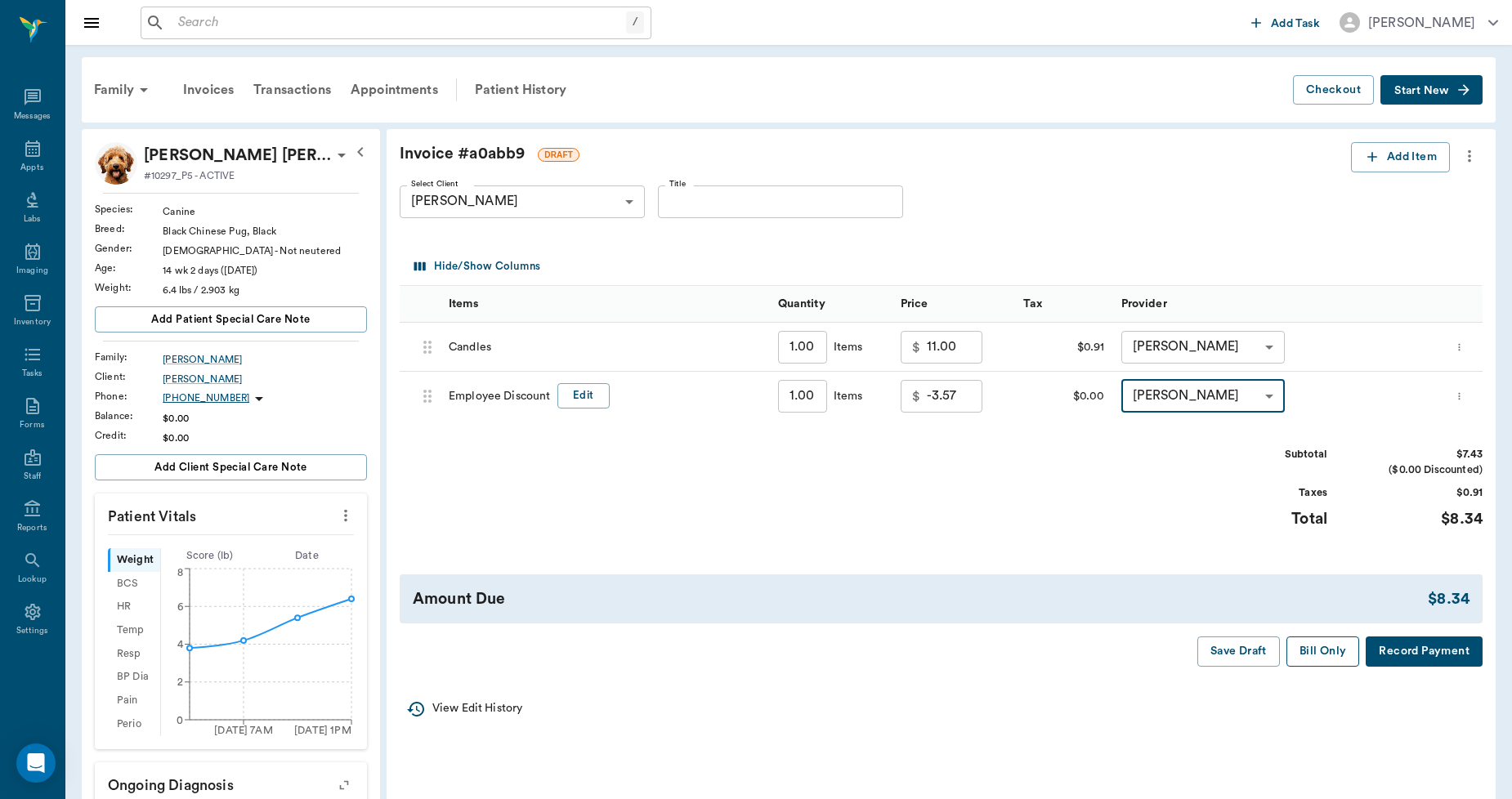
click at [1308, 652] on button "Bill Only" at bounding box center [1323, 651] width 74 height 30
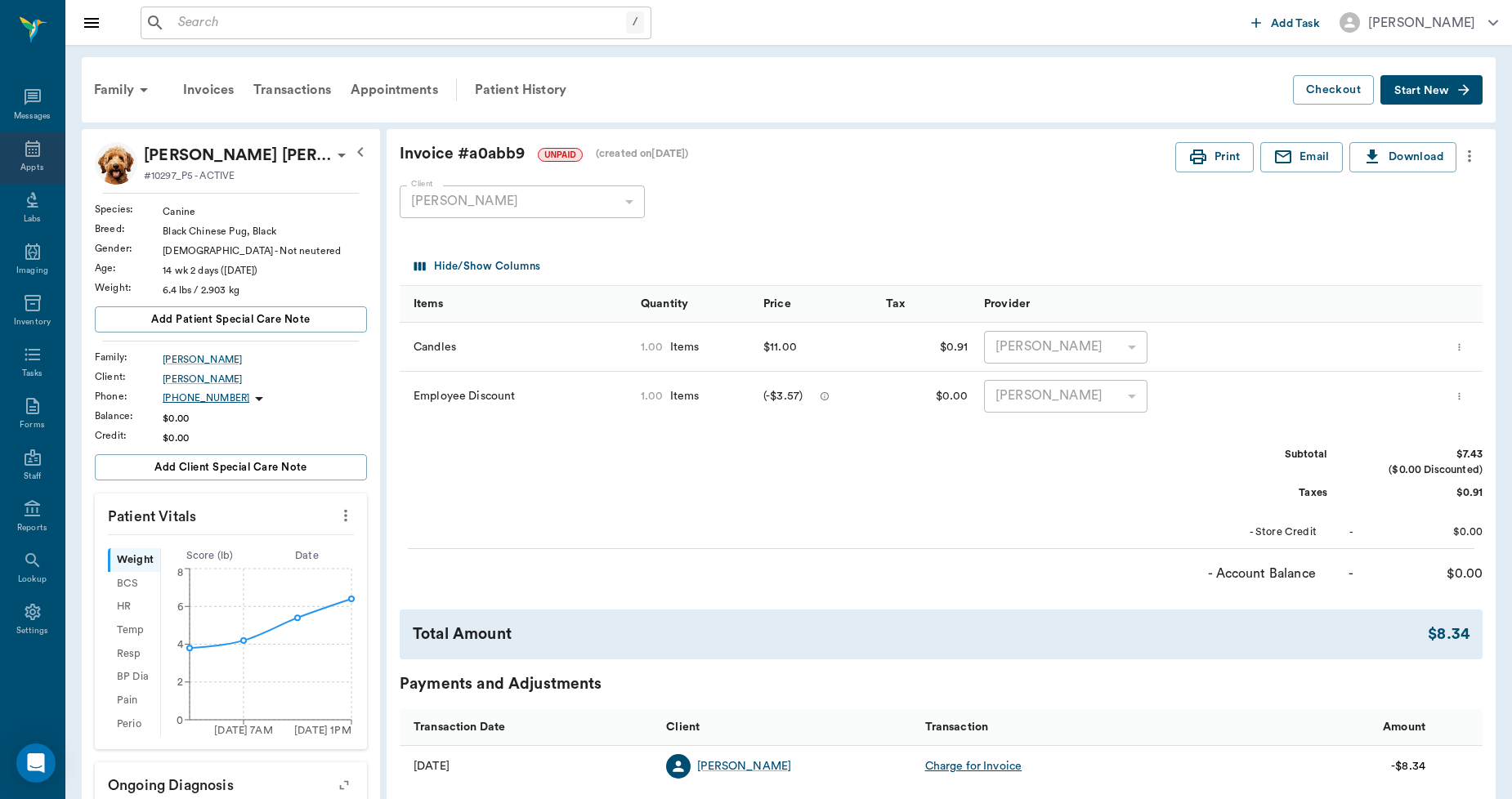
click at [43, 139] on div "Appts" at bounding box center [32, 158] width 65 height 52
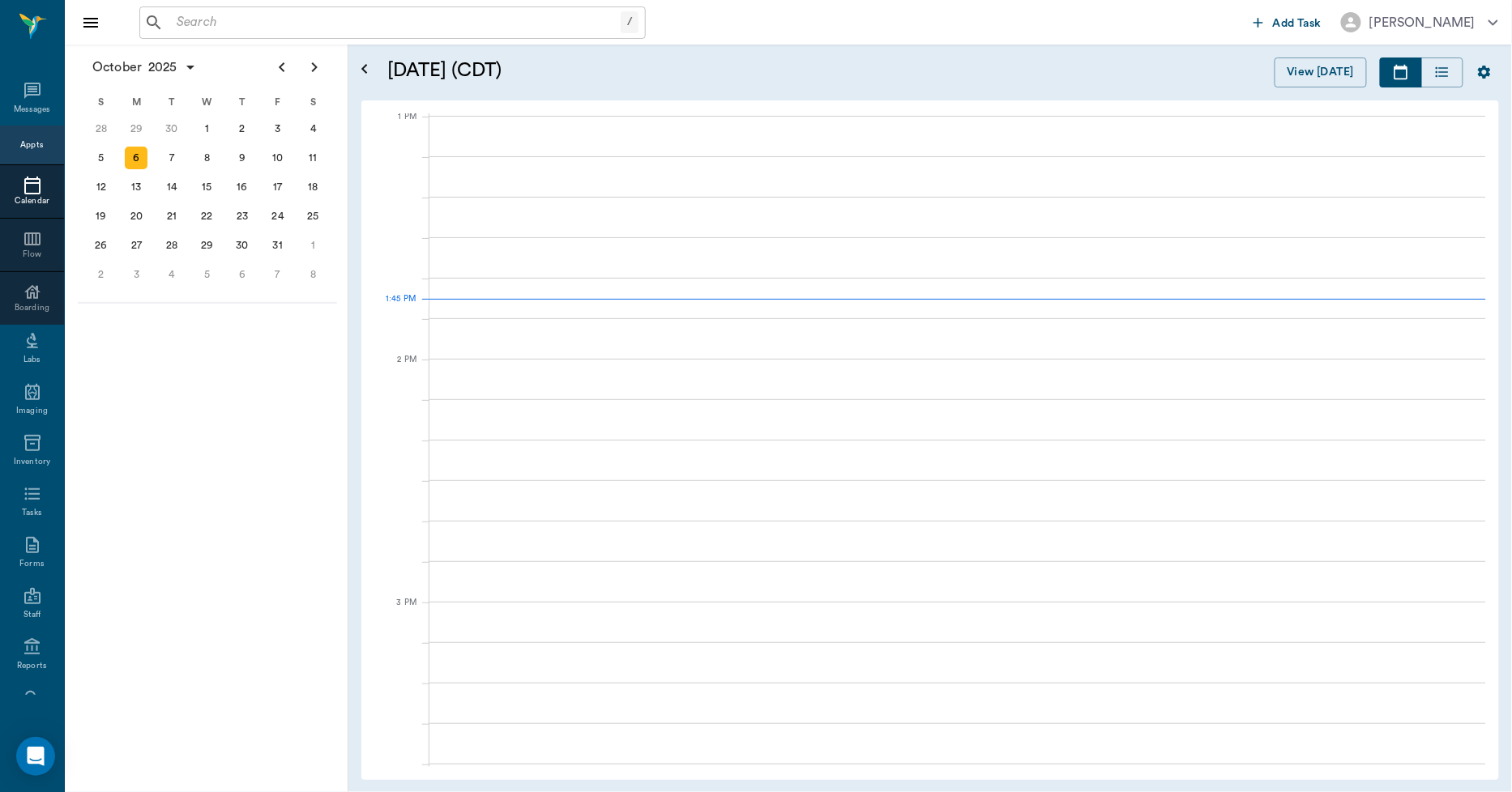
scroll to position [1217, 0]
